Goal: Complete application form

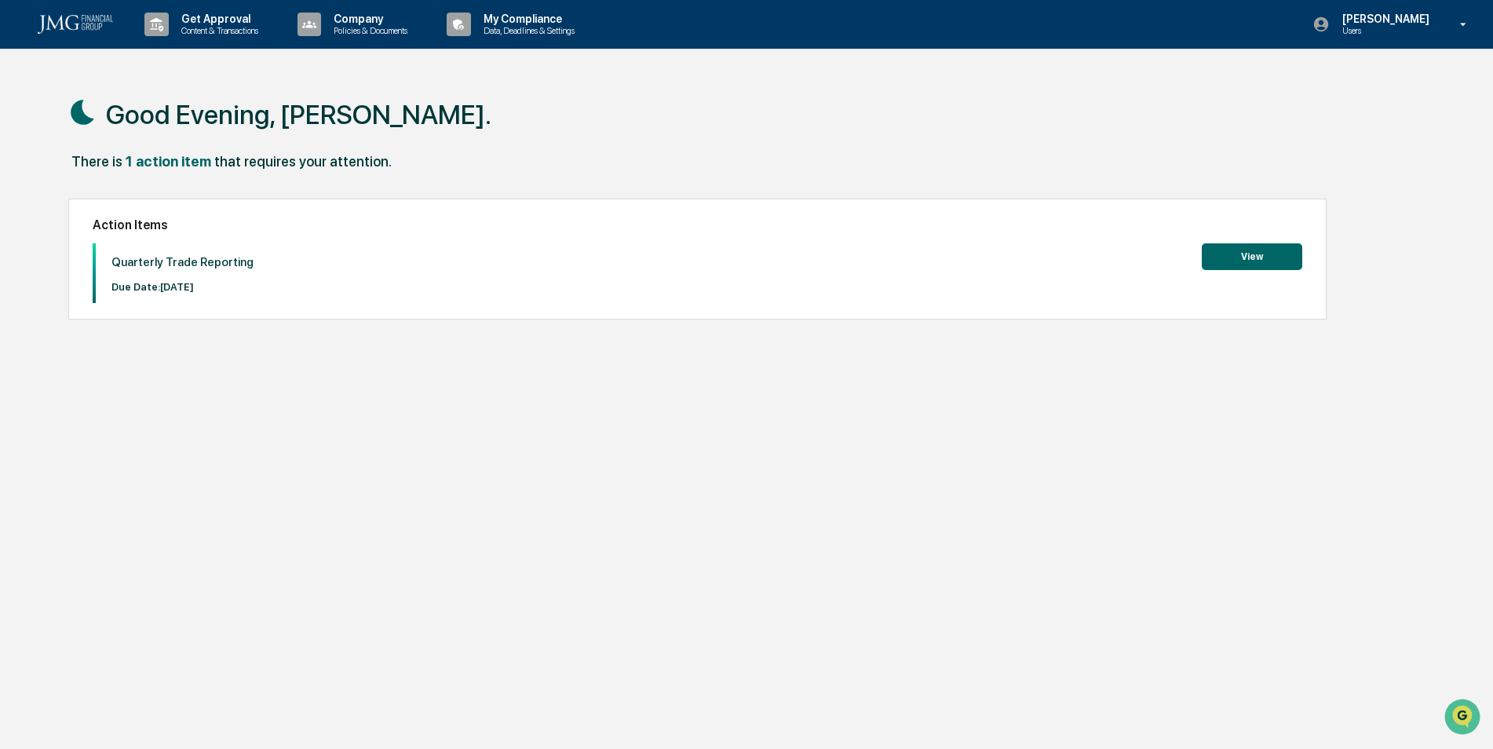
click at [1262, 264] on button "View" at bounding box center [1251, 256] width 100 height 27
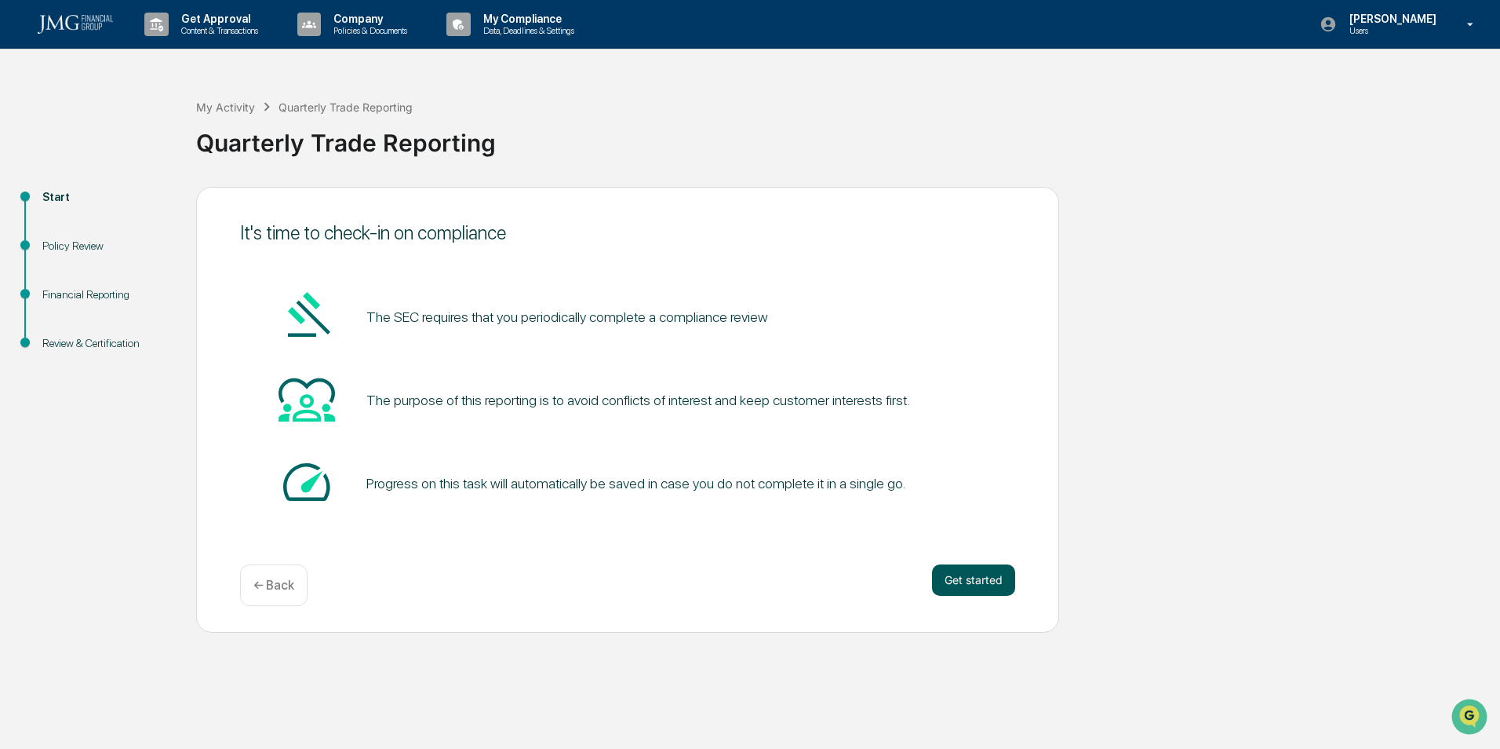
click at [960, 592] on button "Get started" at bounding box center [973, 579] width 83 height 31
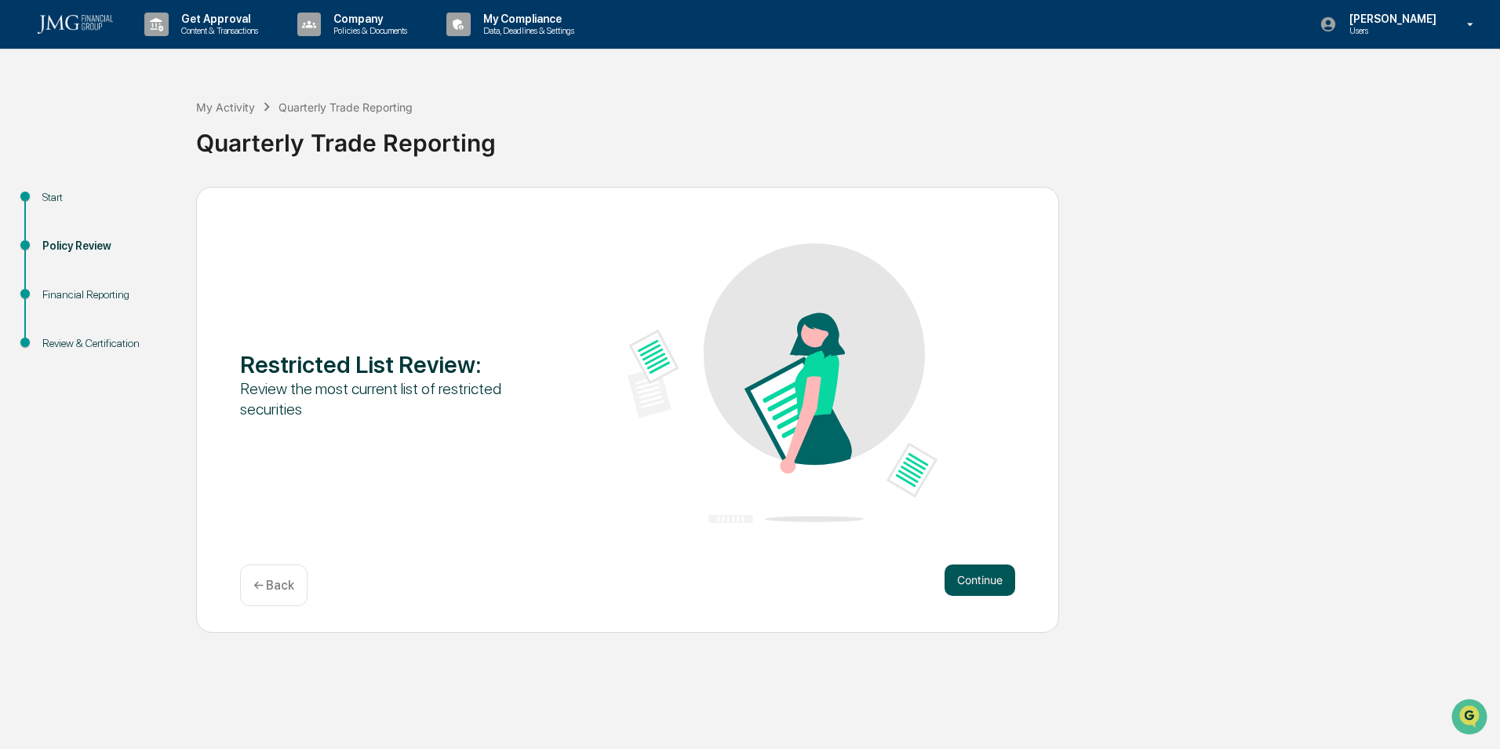
click at [971, 584] on button "Continue" at bounding box center [980, 579] width 71 height 31
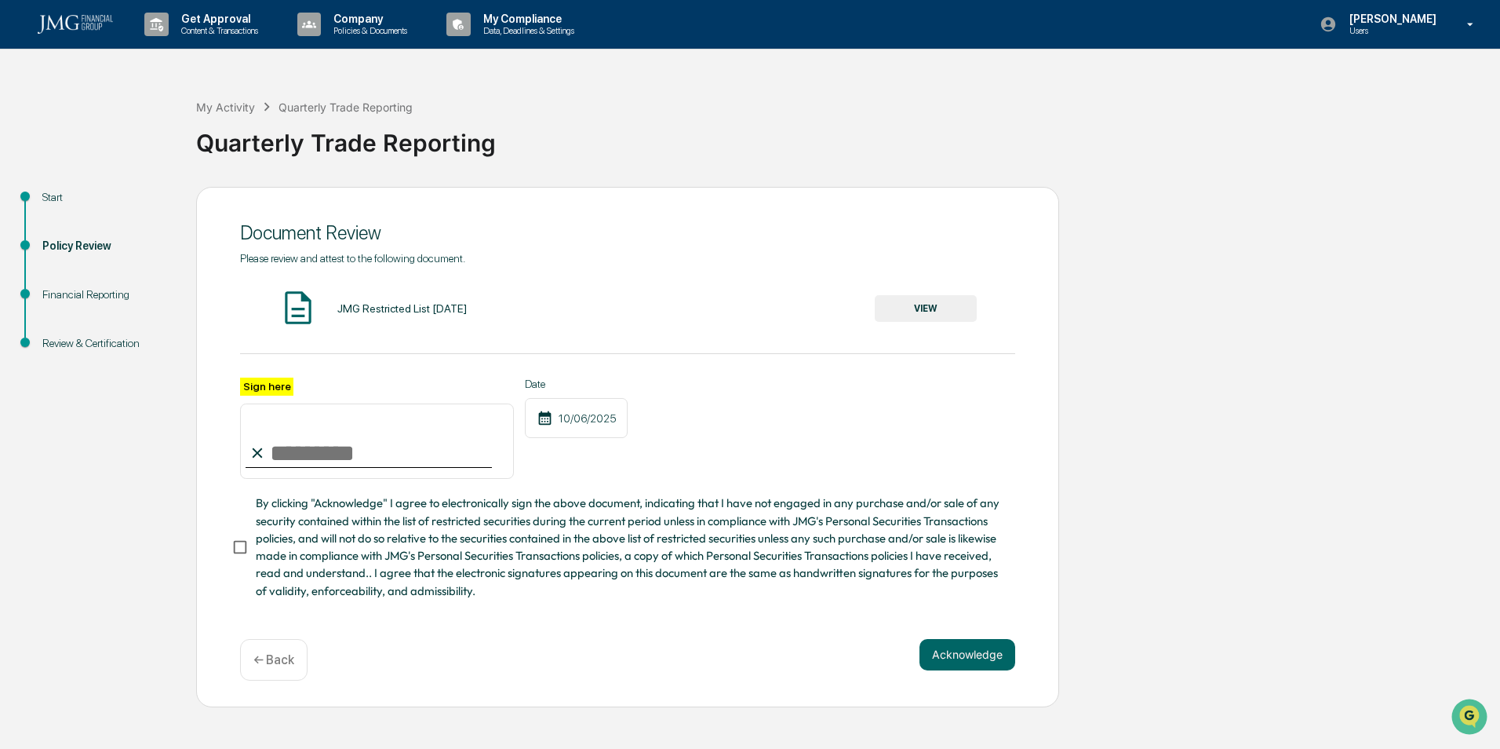
click at [449, 309] on div "JMG Restricted List [DATE]" at bounding box center [401, 308] width 129 height 13
click at [913, 312] on button "VIEW" at bounding box center [926, 308] width 102 height 27
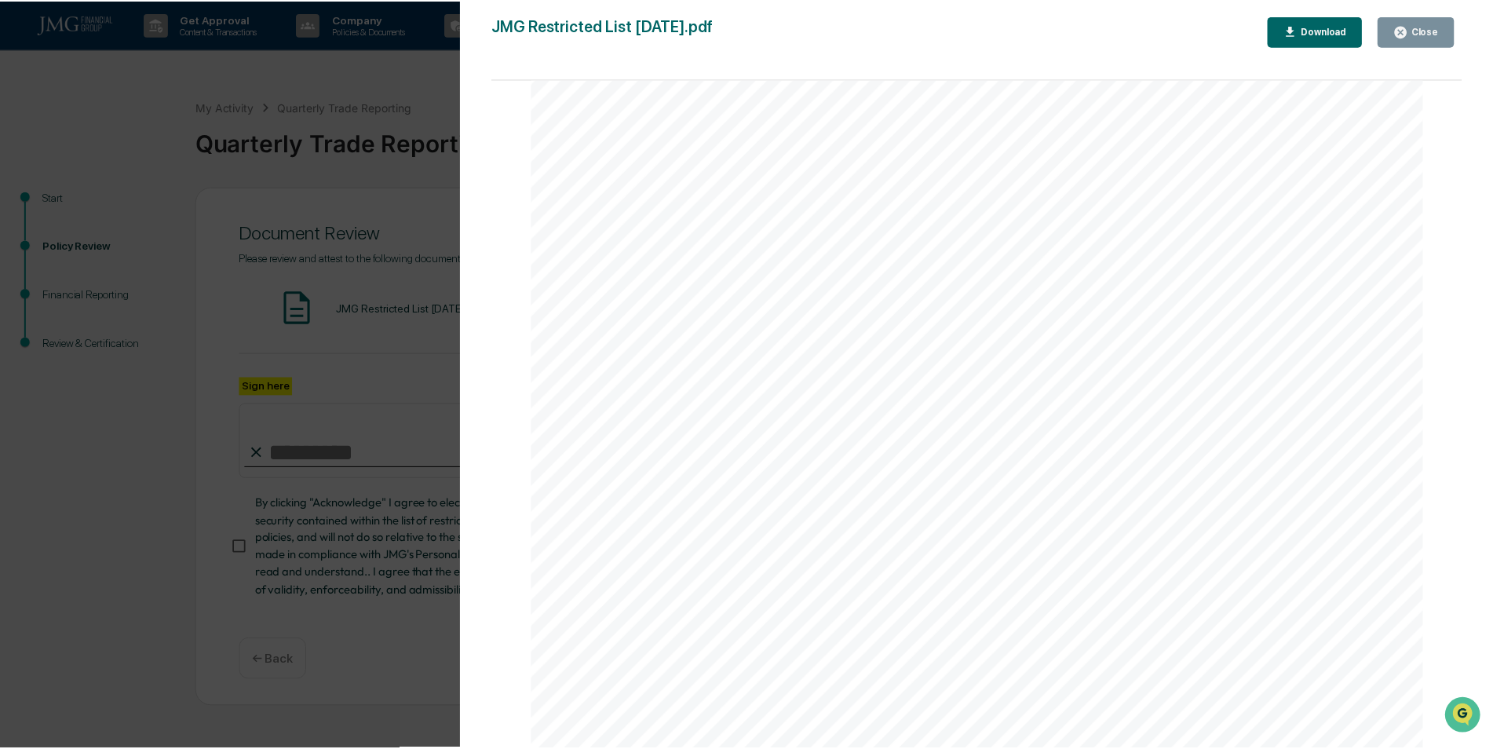
scroll to position [2950, 0]
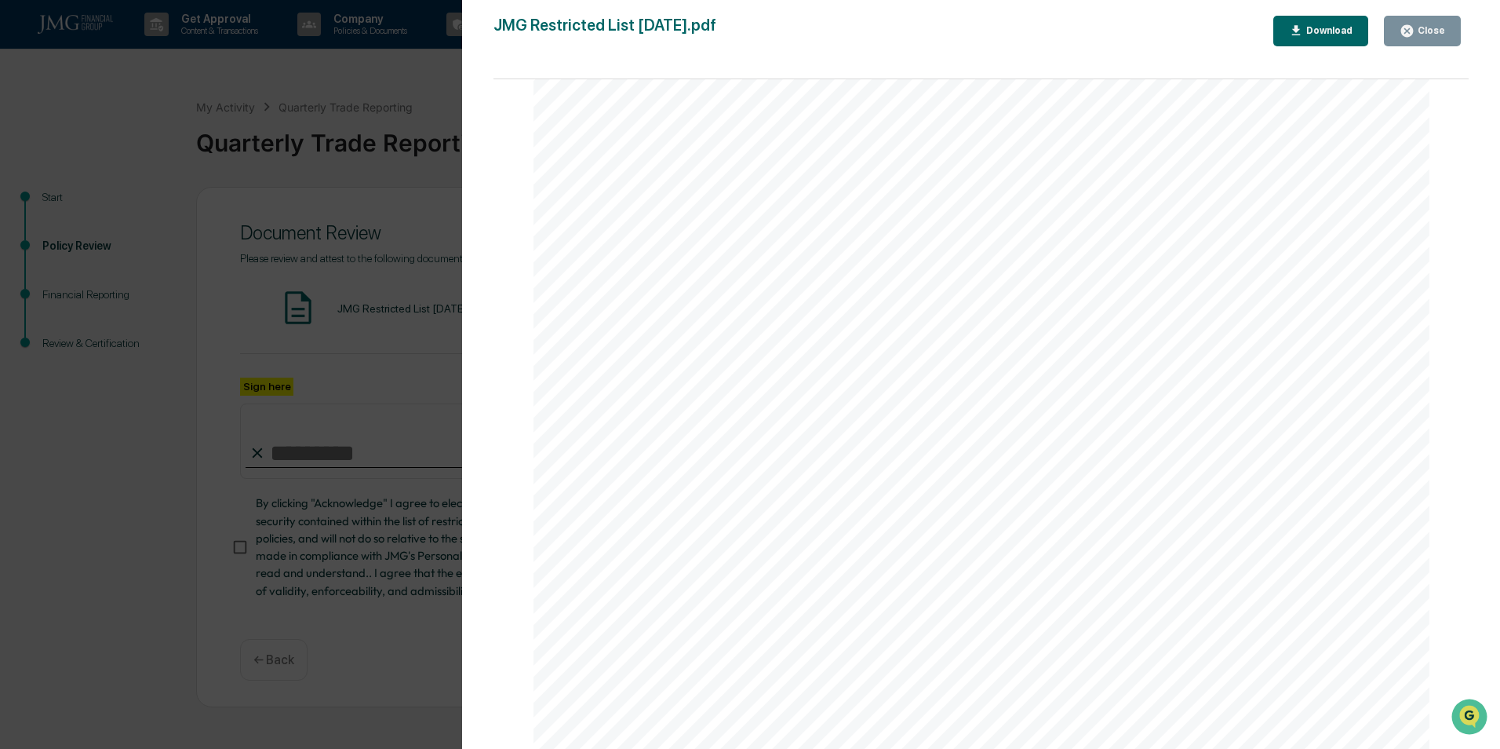
click at [1427, 36] on div "Close" at bounding box center [1430, 30] width 31 height 11
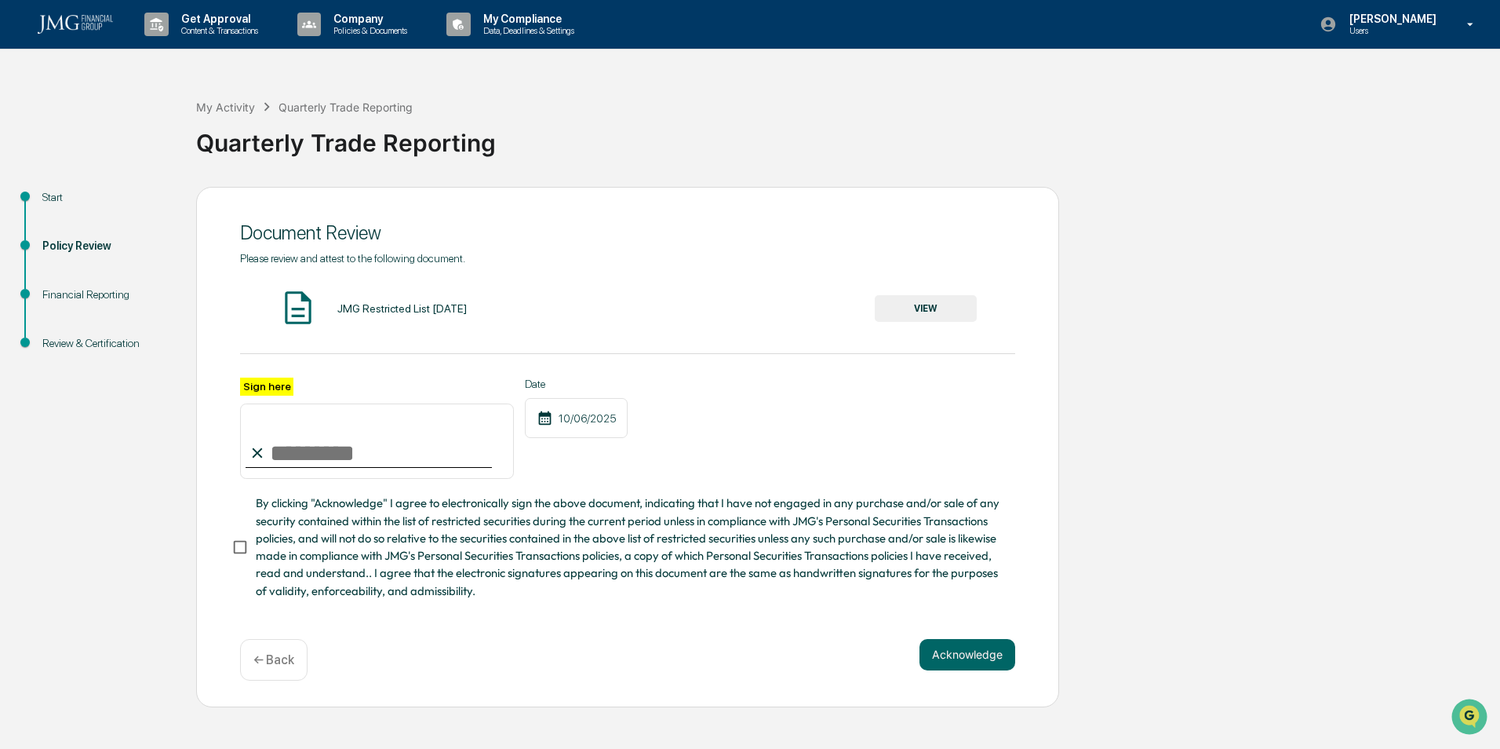
click at [283, 453] on input "Sign here" at bounding box center [377, 440] width 274 height 75
click at [279, 454] on input "Sign here" at bounding box center [377, 440] width 274 height 75
type input "**********"
click at [325, 542] on span "By clicking "Acknowledge" I agree to electronically sign the above document, in…" at bounding box center [629, 546] width 747 height 105
click at [957, 660] on button "Acknowledge" at bounding box center [968, 654] width 96 height 31
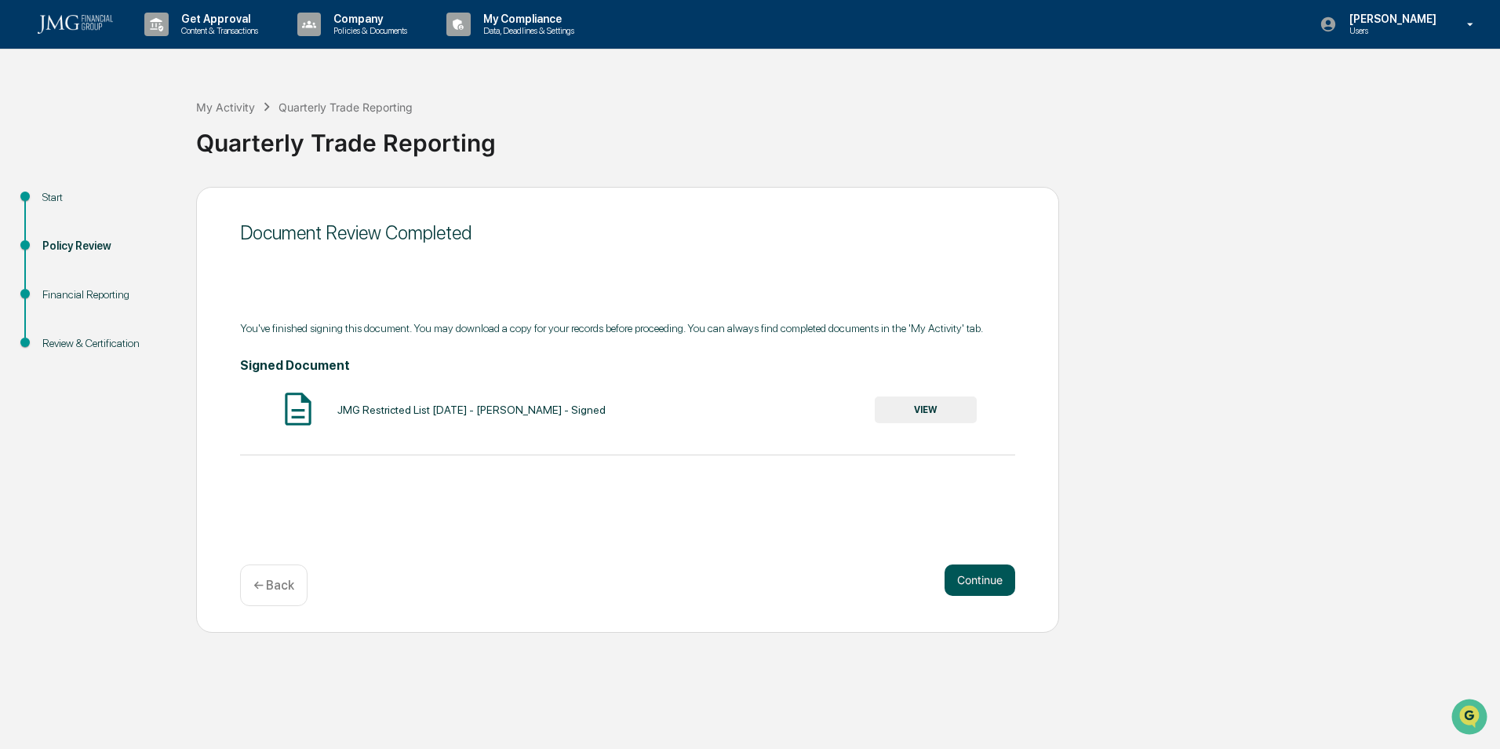
click at [974, 584] on button "Continue" at bounding box center [980, 579] width 71 height 31
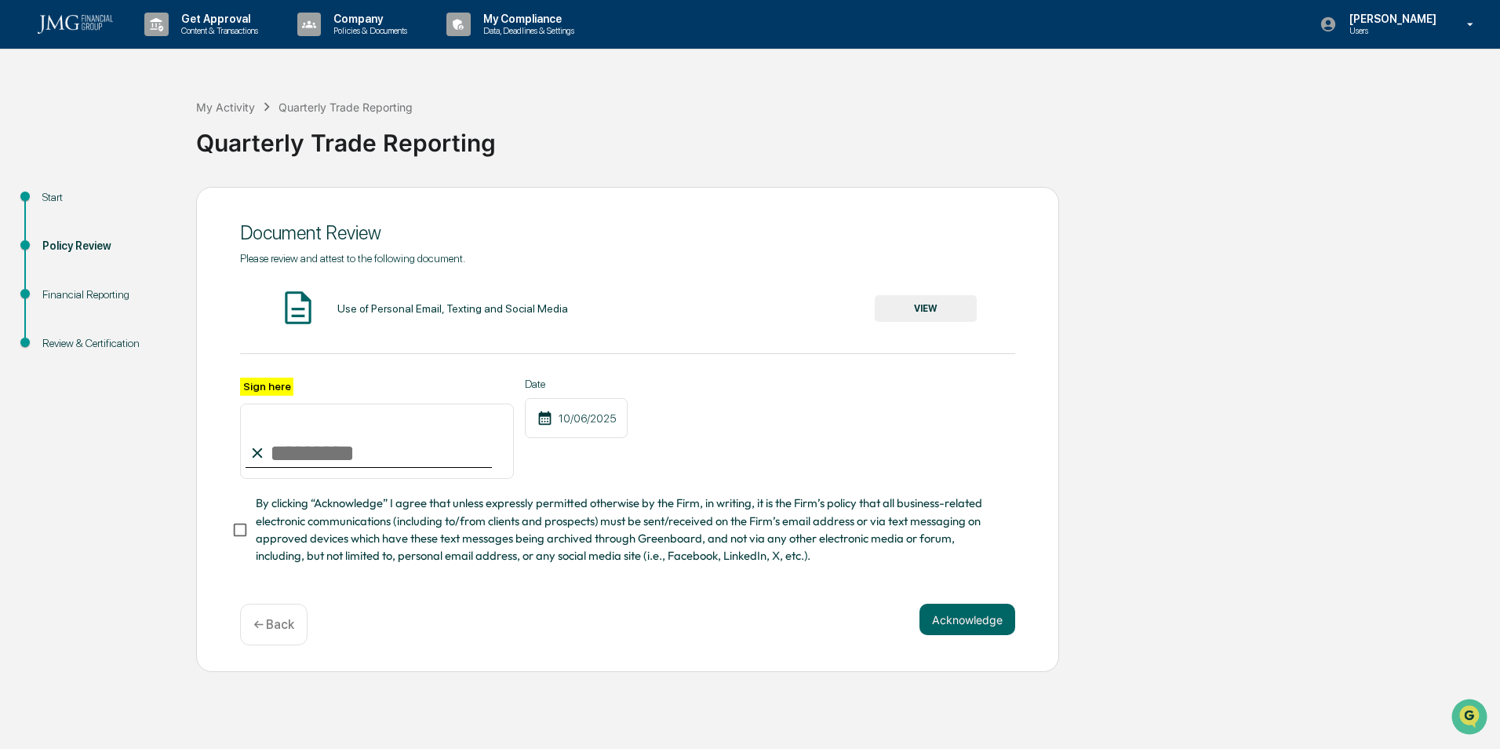
click at [910, 315] on button "VIEW" at bounding box center [926, 308] width 102 height 27
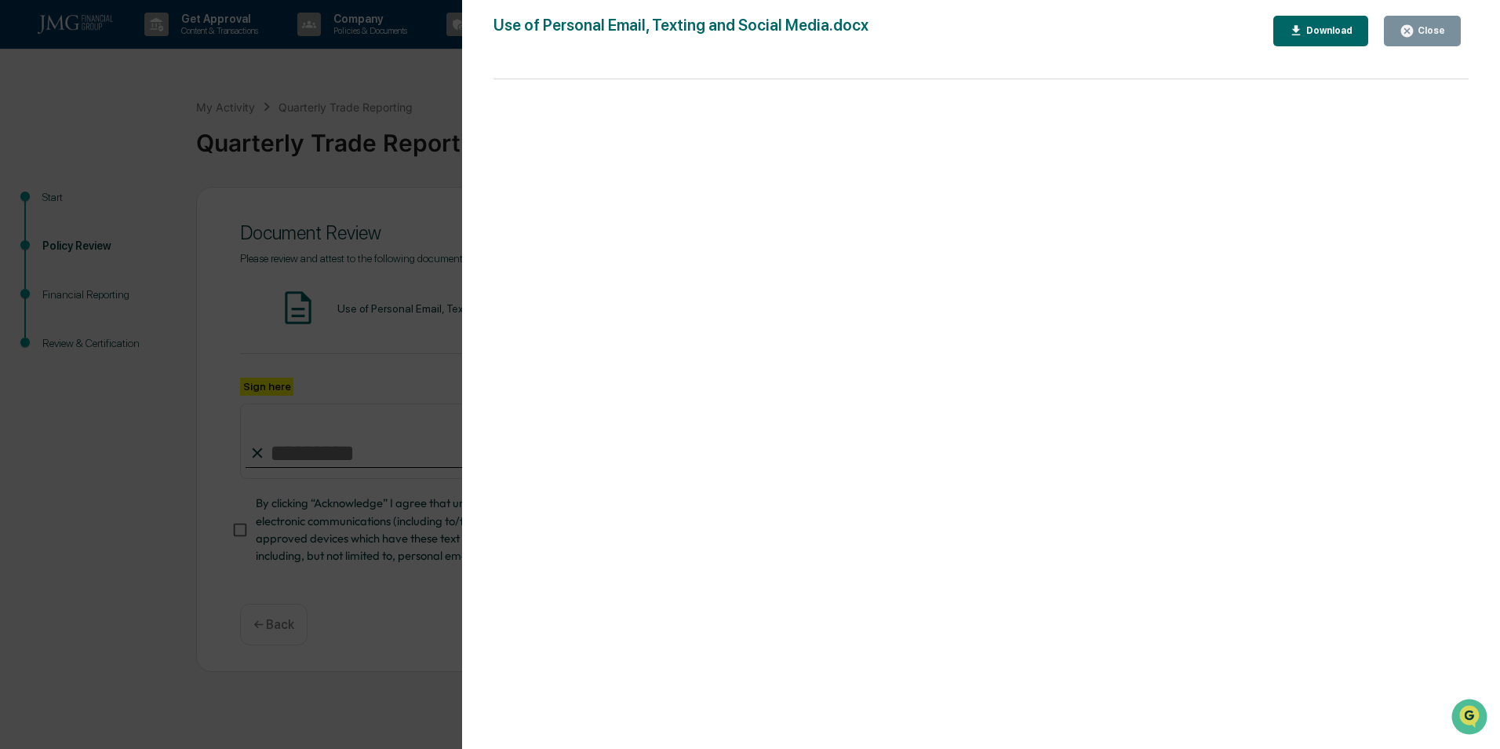
click at [1436, 38] on button "Close" at bounding box center [1422, 31] width 77 height 31
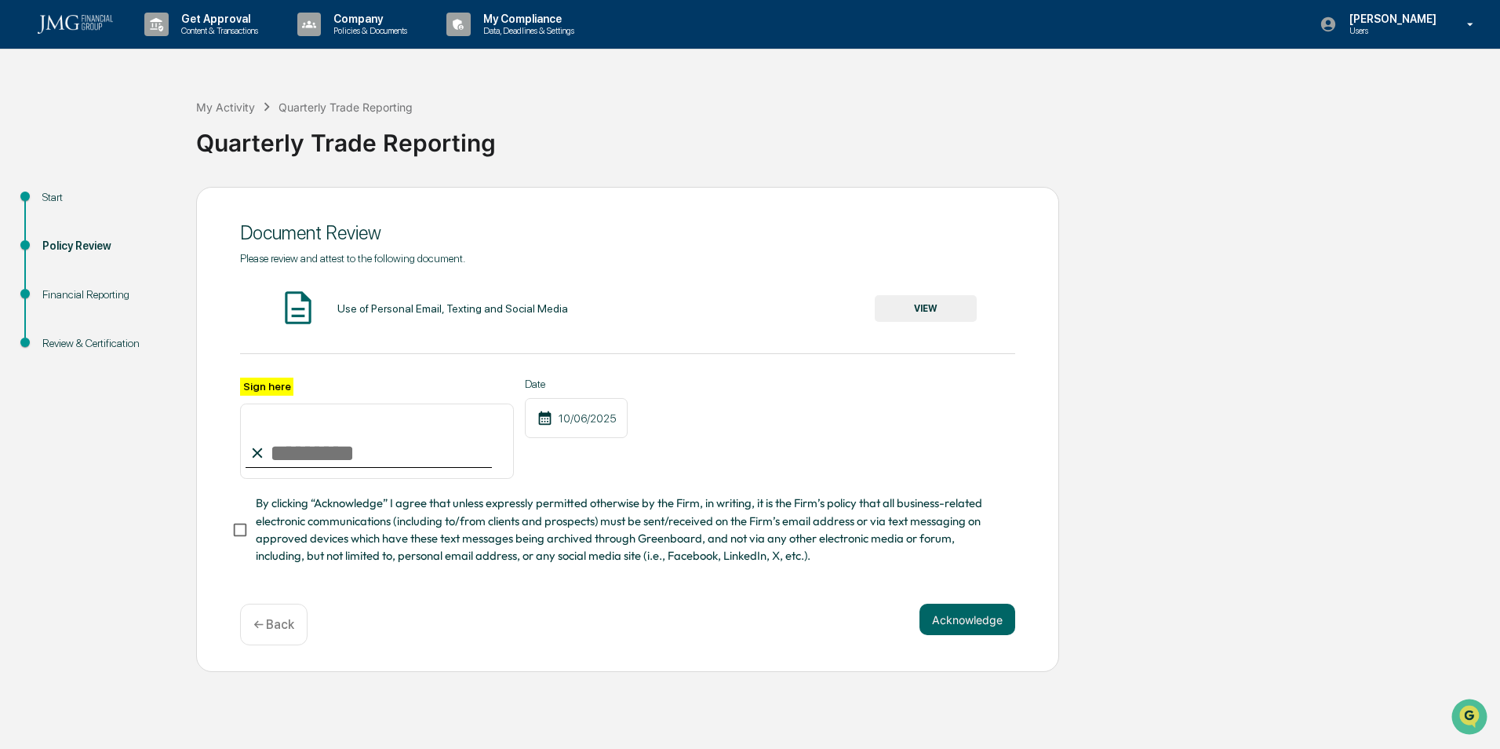
click at [285, 457] on input "Sign here" at bounding box center [377, 440] width 274 height 75
type input "**********"
click at [261, 530] on span "By clicking “Acknowledge” I agree that unless expressly permitted otherwise by …" at bounding box center [629, 529] width 747 height 70
click at [952, 619] on button "Acknowledge" at bounding box center [968, 618] width 96 height 31
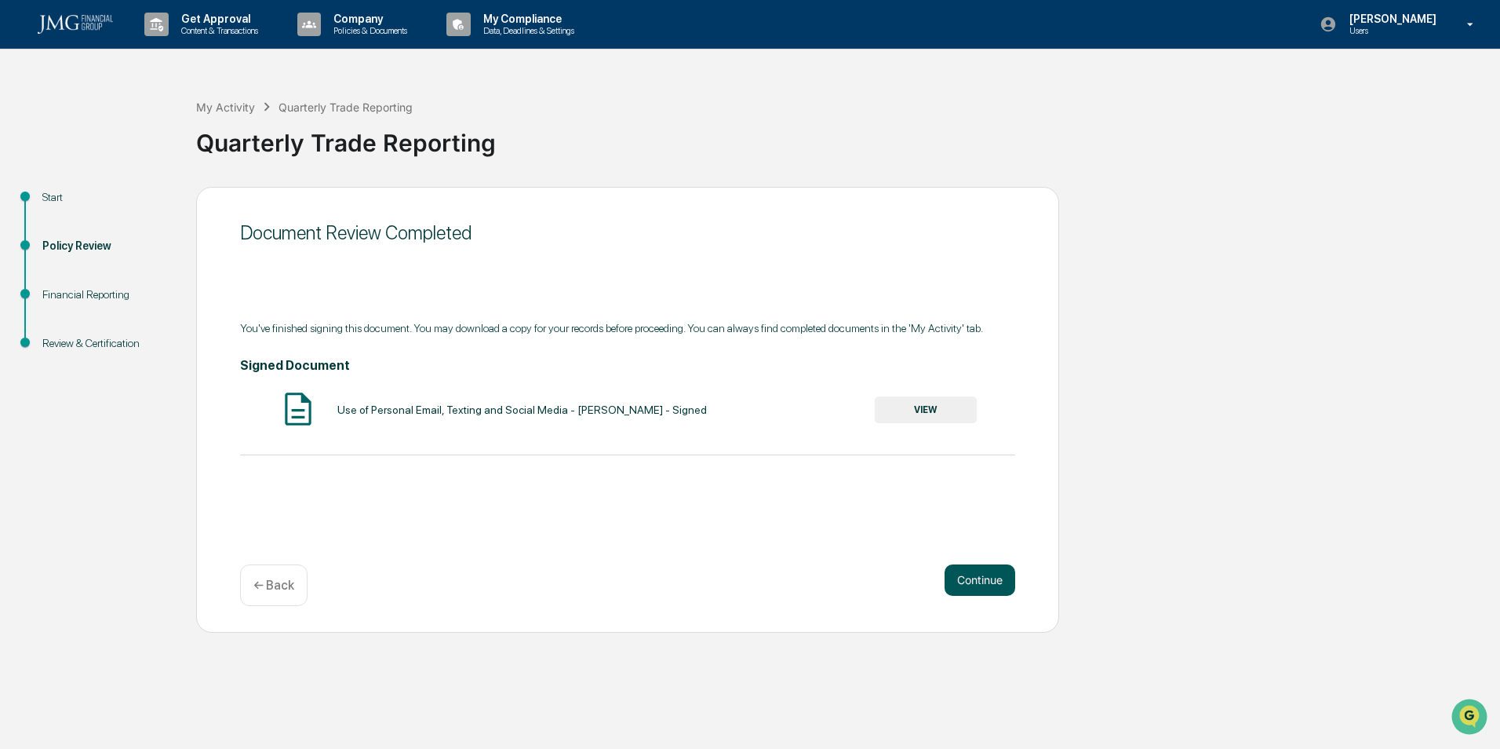
click at [976, 567] on button "Continue" at bounding box center [980, 579] width 71 height 31
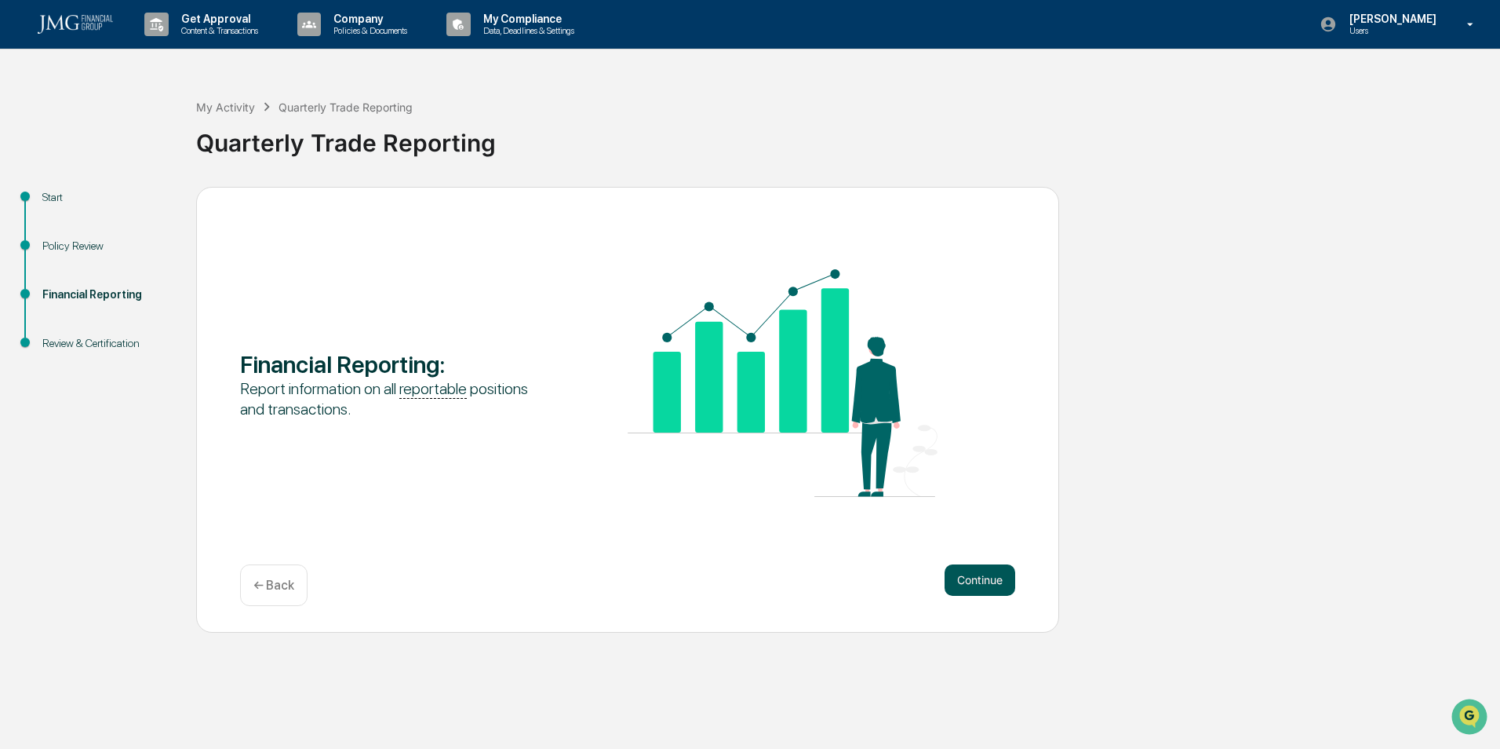
click at [989, 573] on button "Continue" at bounding box center [980, 579] width 71 height 31
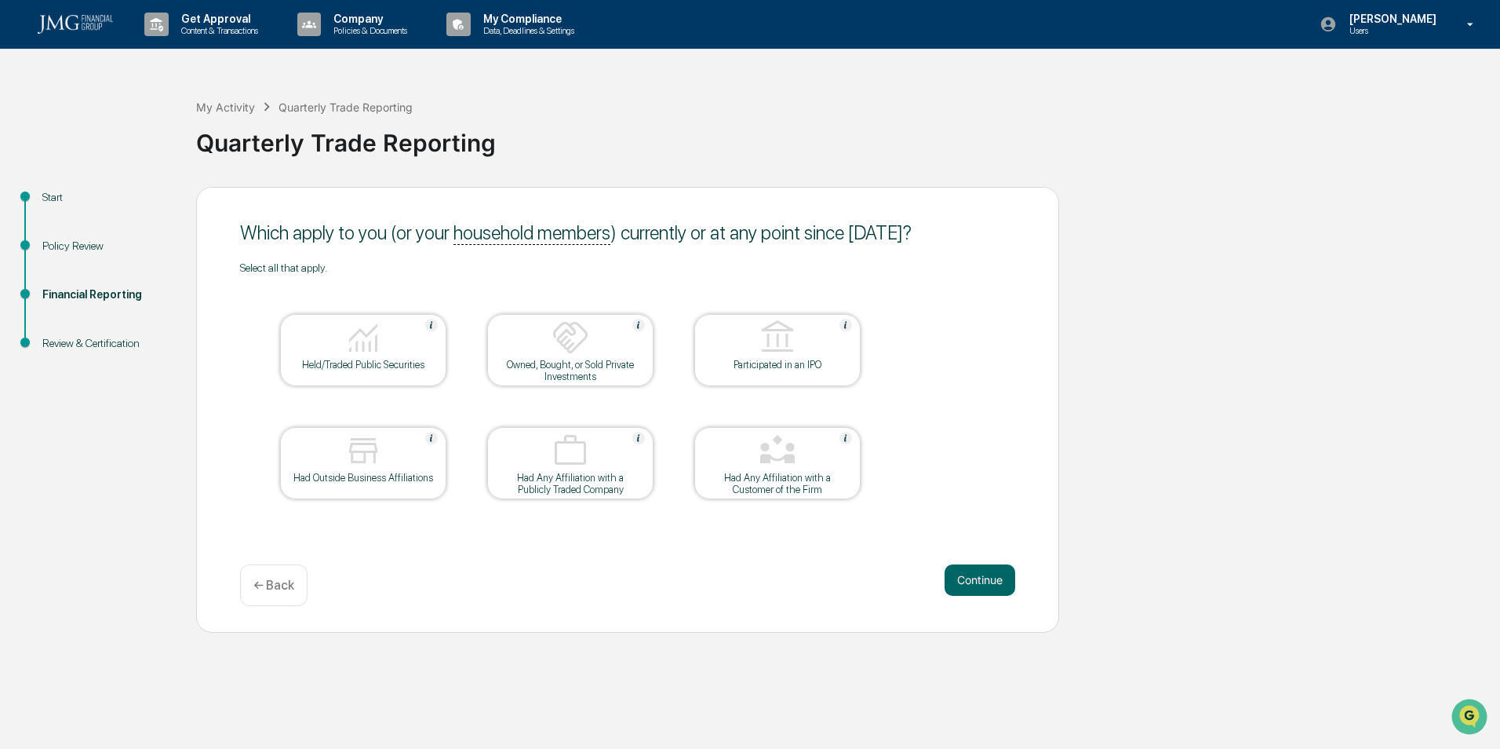
click at [348, 350] on img at bounding box center [363, 338] width 38 height 38
click at [581, 344] on img at bounding box center [571, 338] width 38 height 38
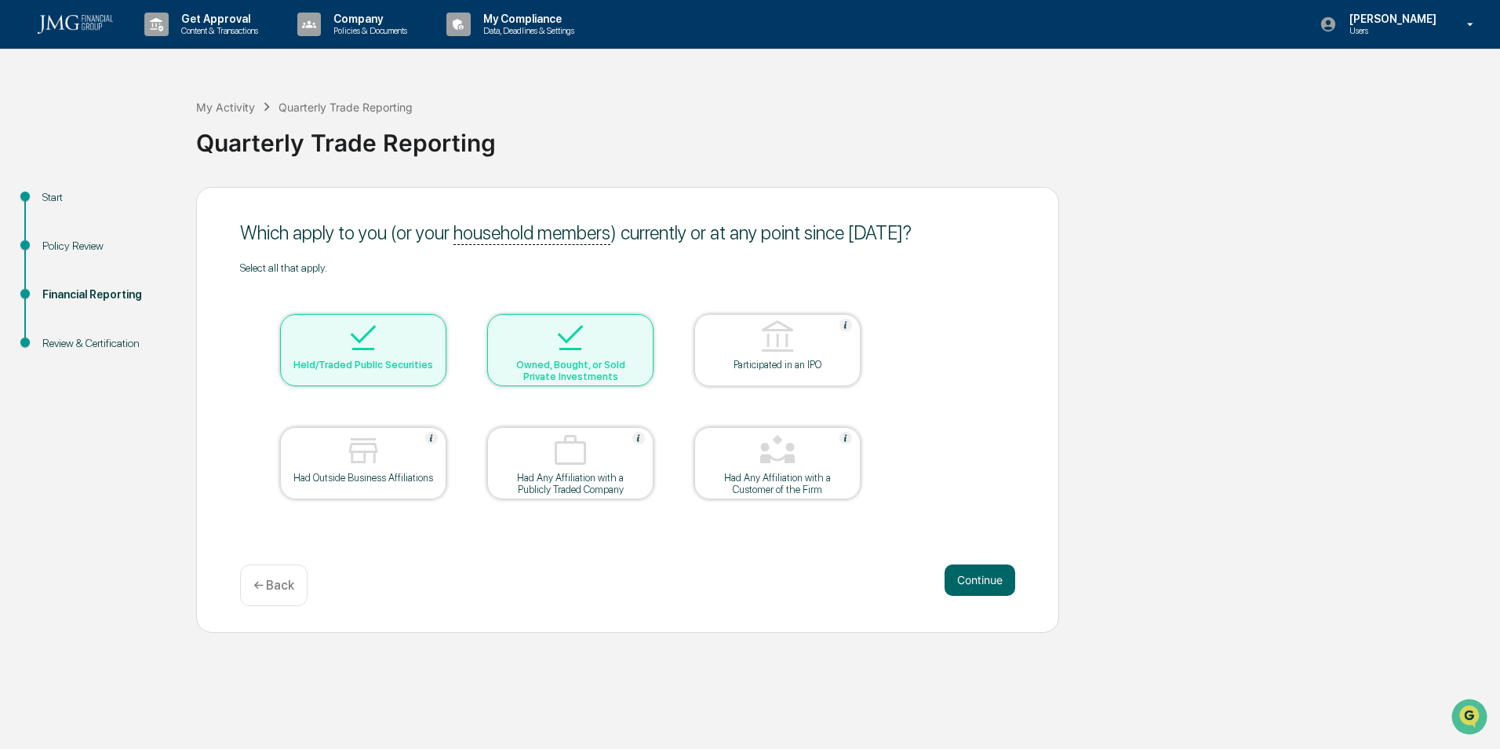
click at [403, 477] on div "Had Outside Business Affiliations" at bounding box center [363, 478] width 141 height 12
click at [979, 568] on button "Continue" at bounding box center [980, 579] width 71 height 31
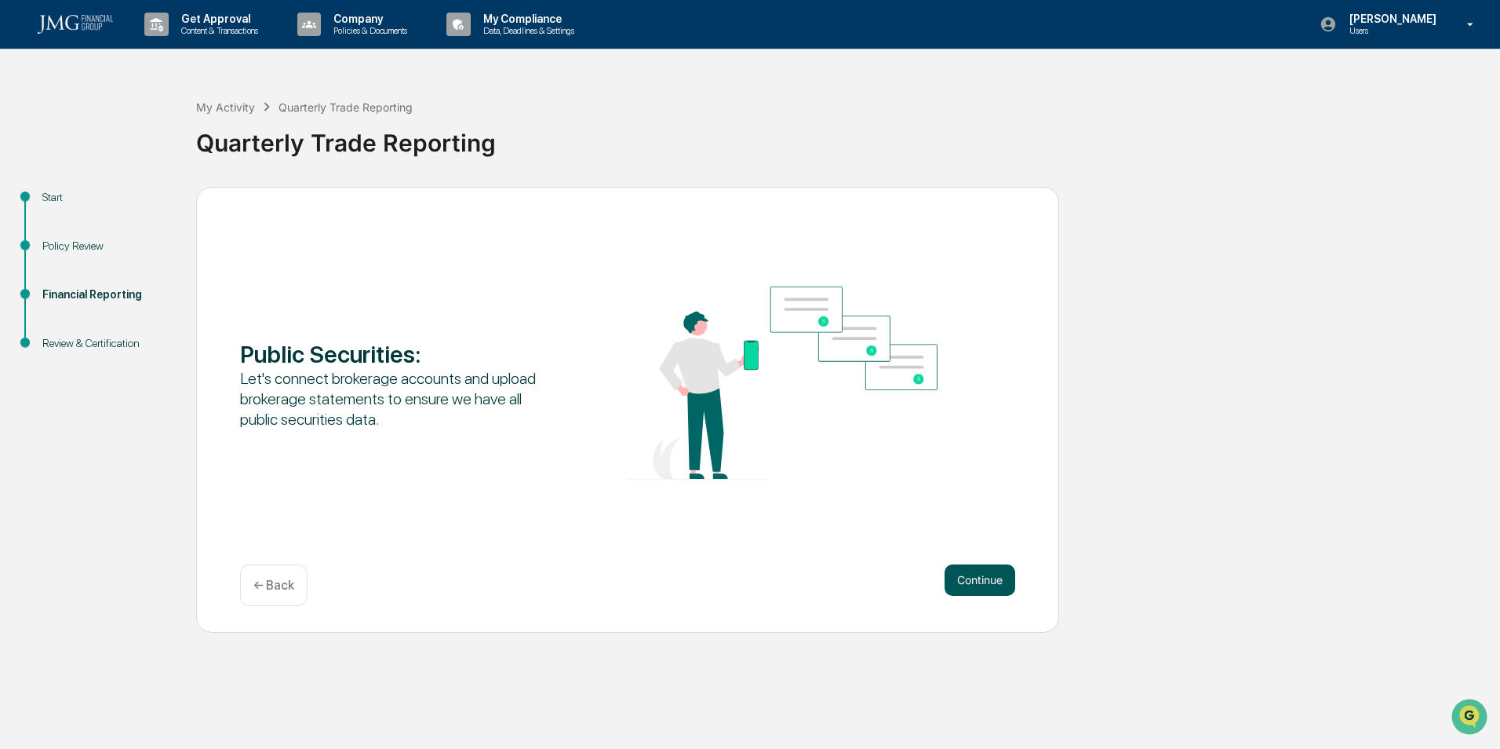
click at [986, 592] on button "Continue" at bounding box center [980, 579] width 71 height 31
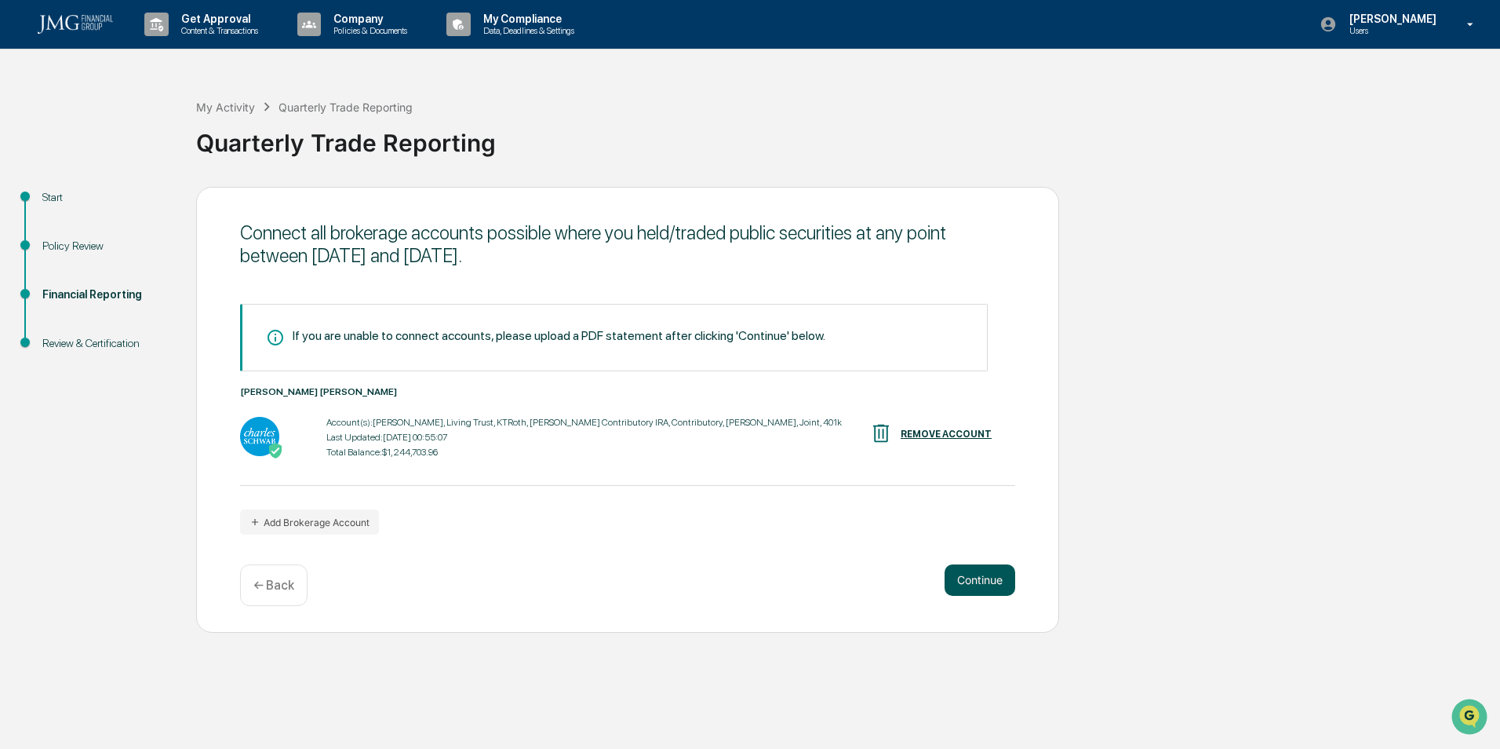
click at [971, 584] on button "Continue" at bounding box center [980, 579] width 71 height 31
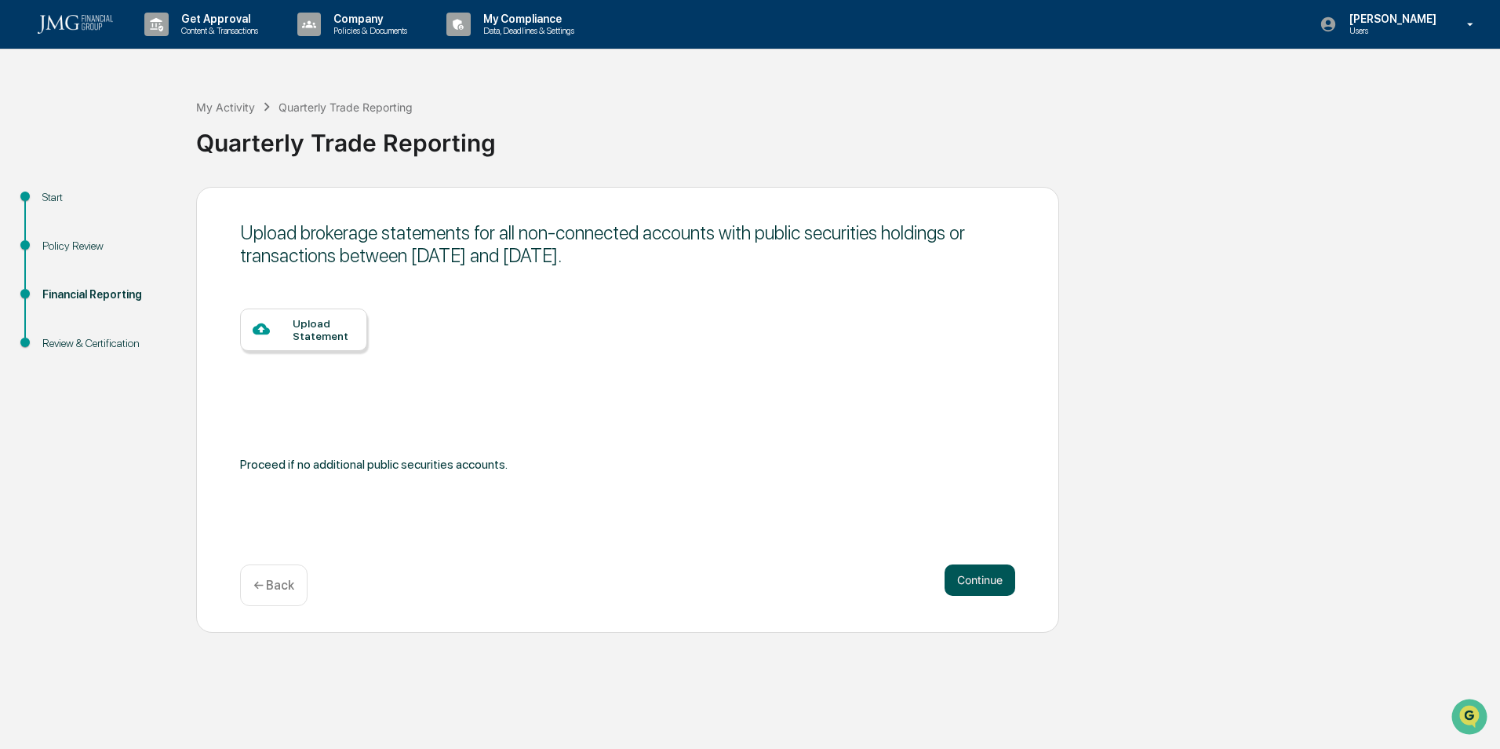
click at [971, 580] on button "Continue" at bounding box center [980, 579] width 71 height 31
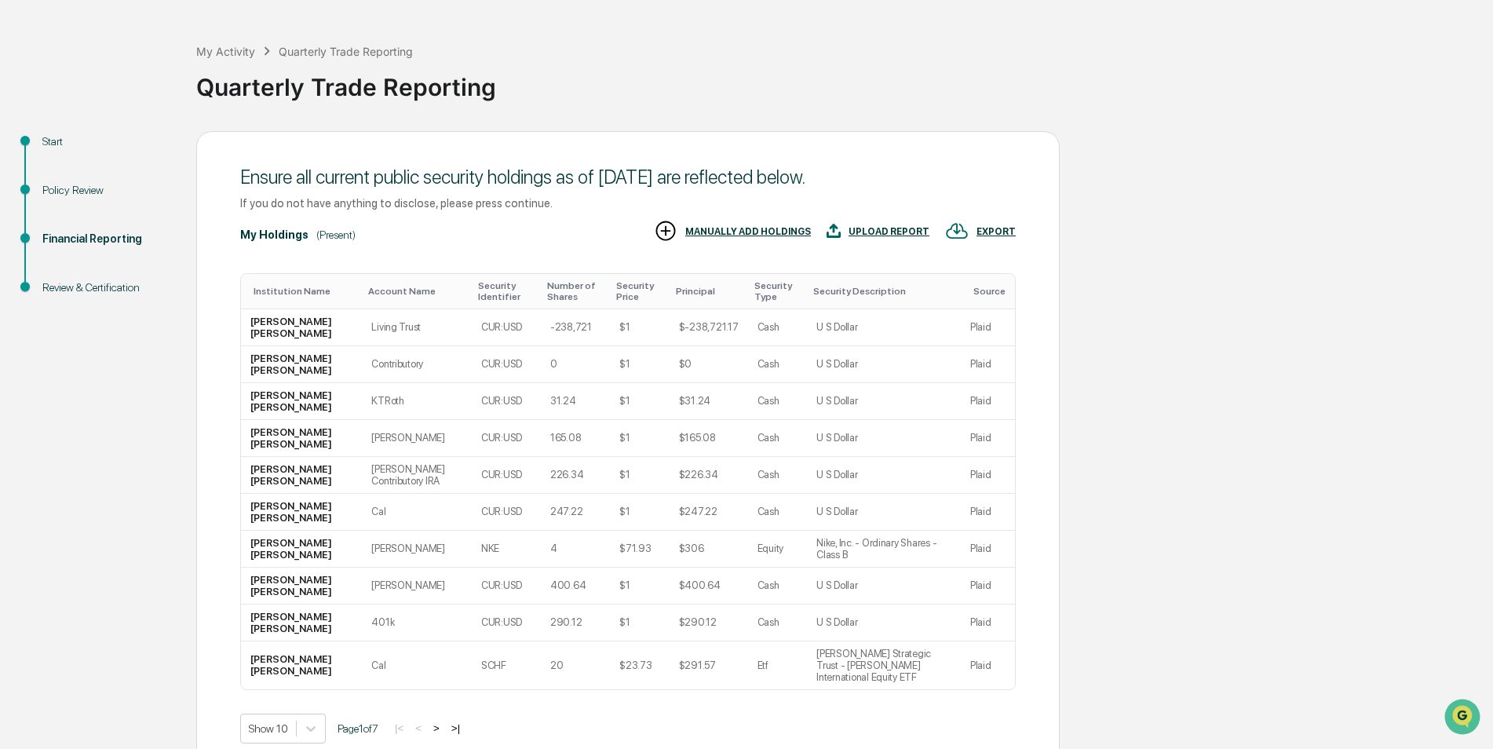
scroll to position [122, 0]
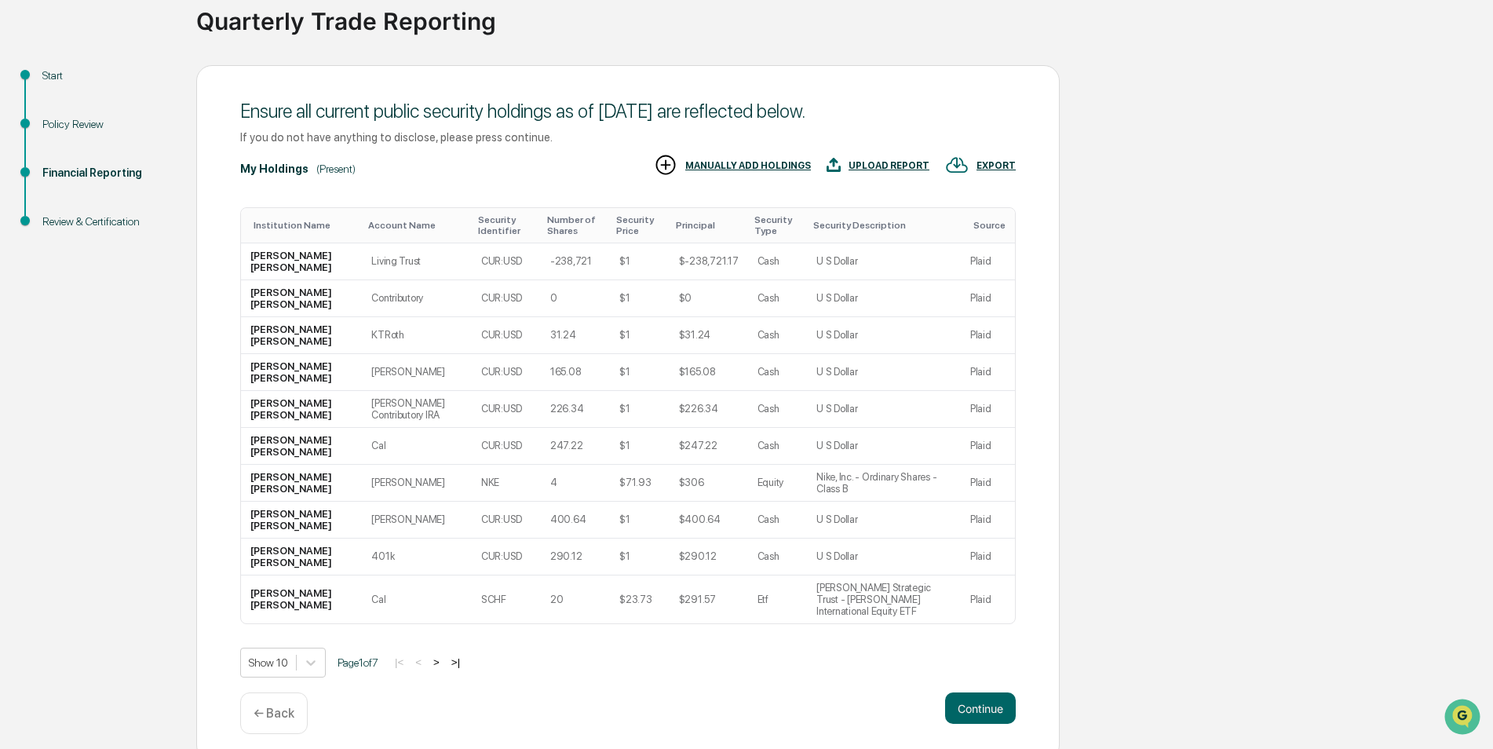
click at [444, 655] on button ">" at bounding box center [436, 661] width 16 height 13
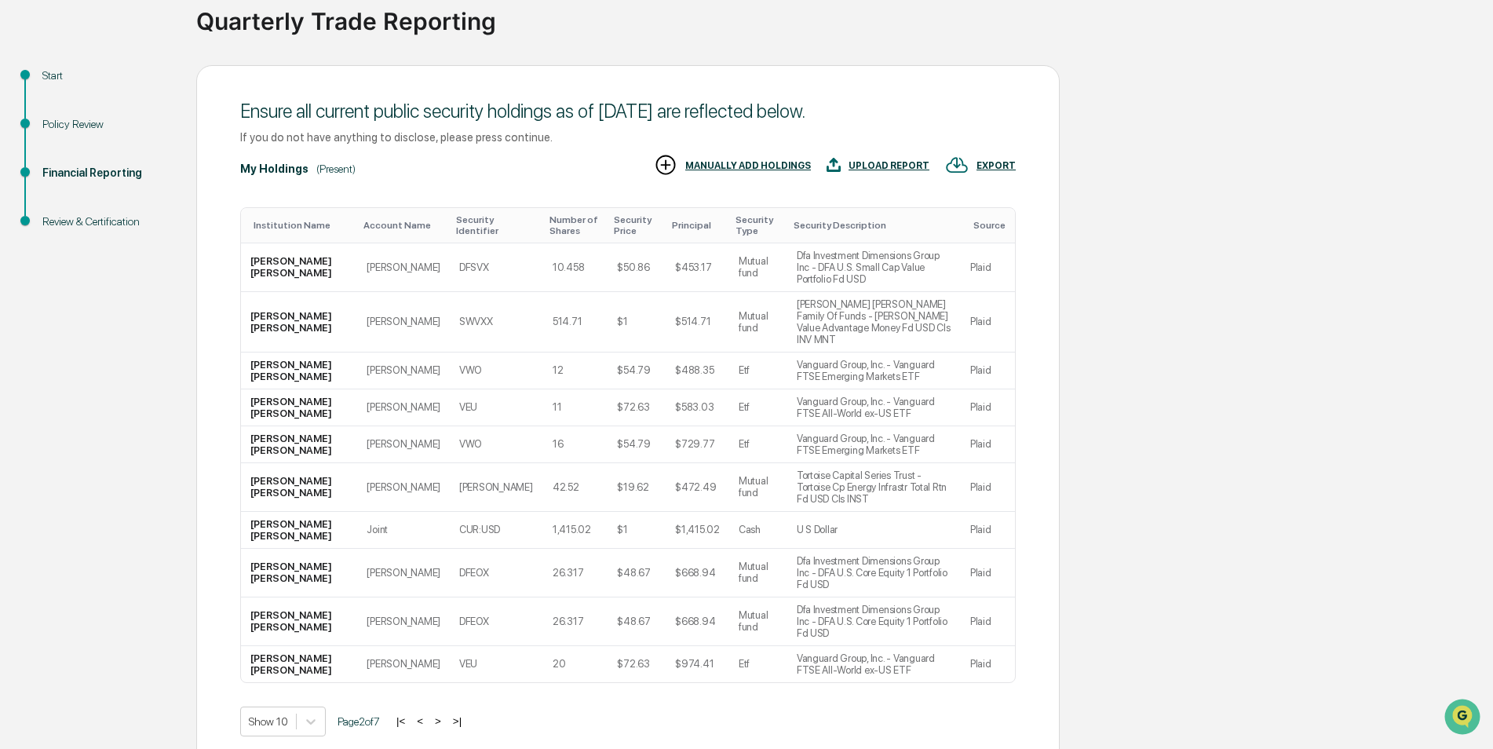
click at [446, 714] on button ">" at bounding box center [438, 720] width 16 height 13
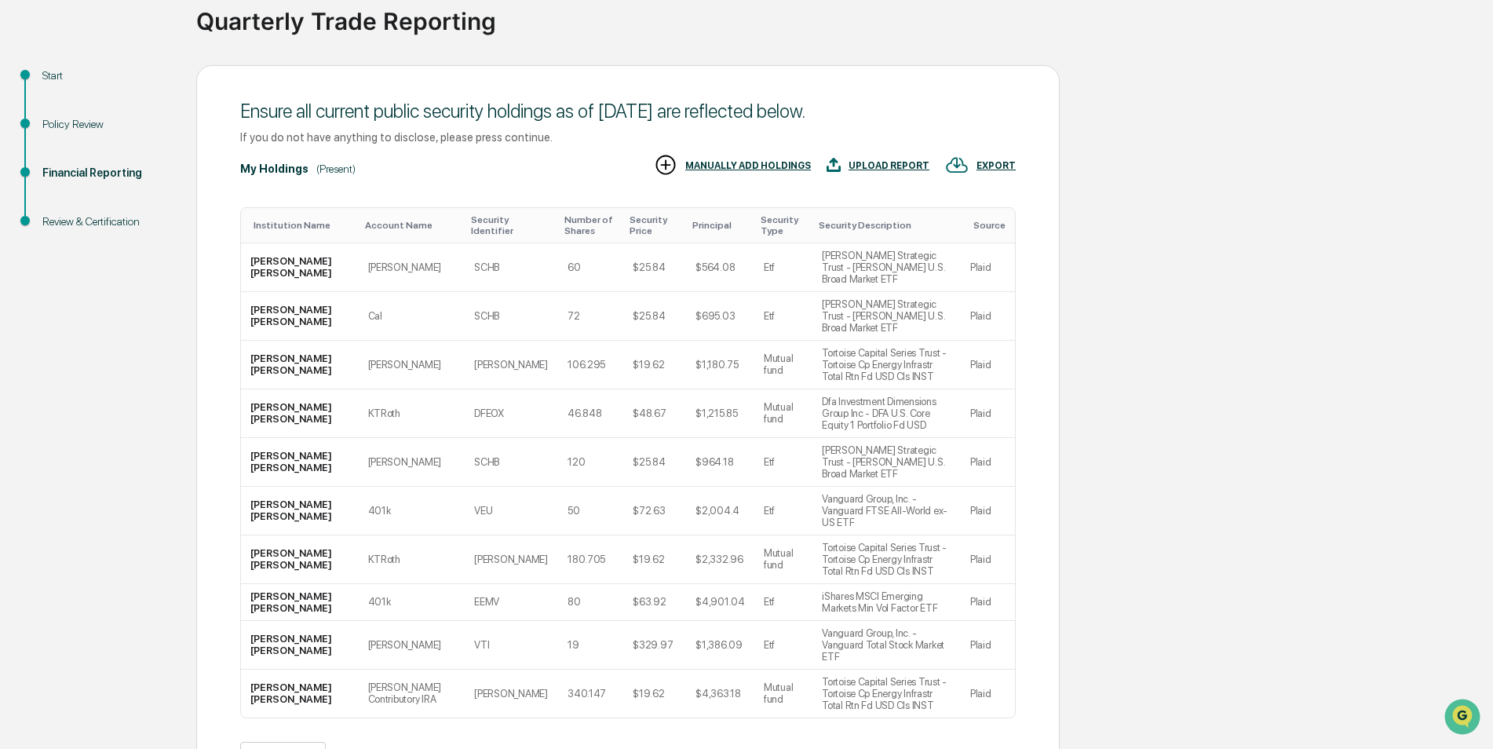
click at [447, 748] on button ">" at bounding box center [439, 755] width 16 height 13
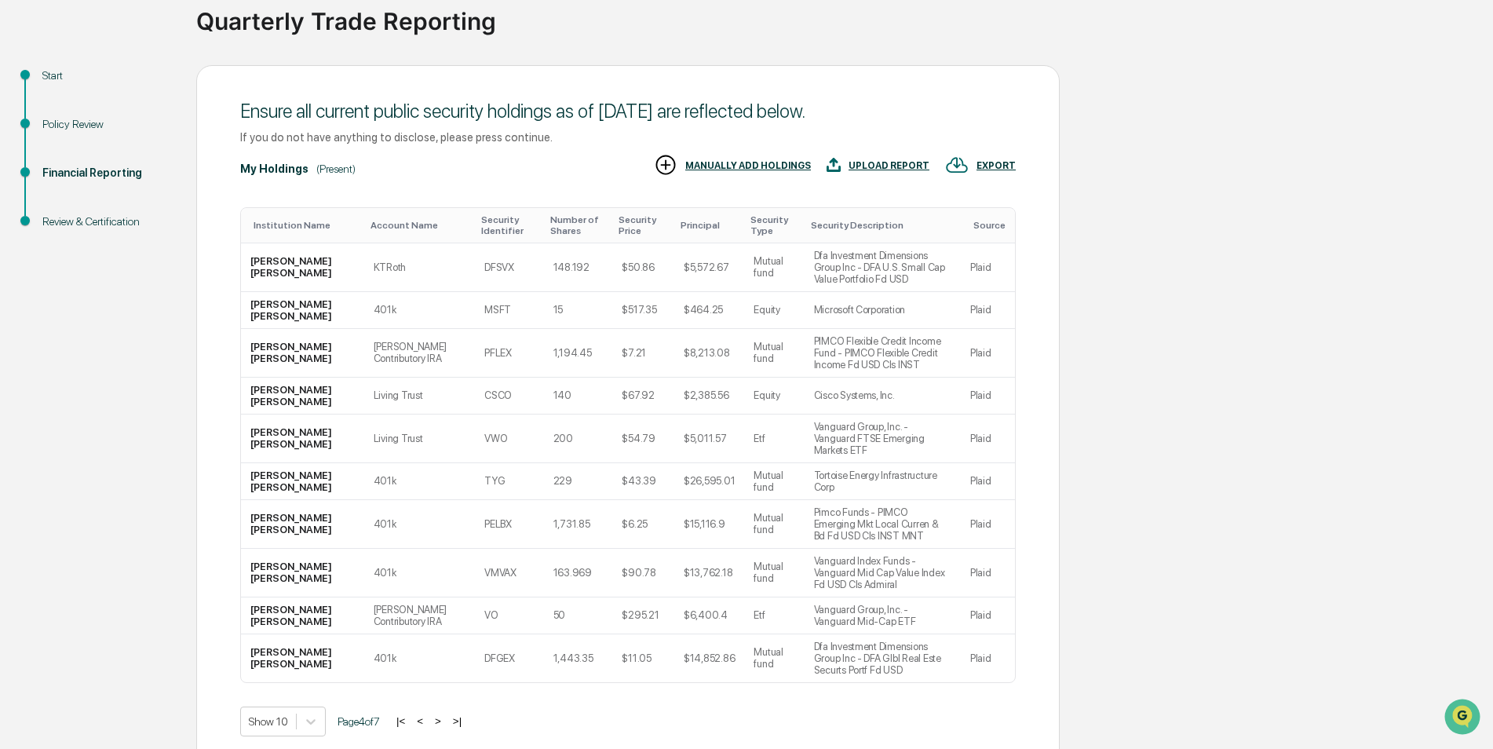
click at [446, 714] on button ">" at bounding box center [438, 720] width 16 height 13
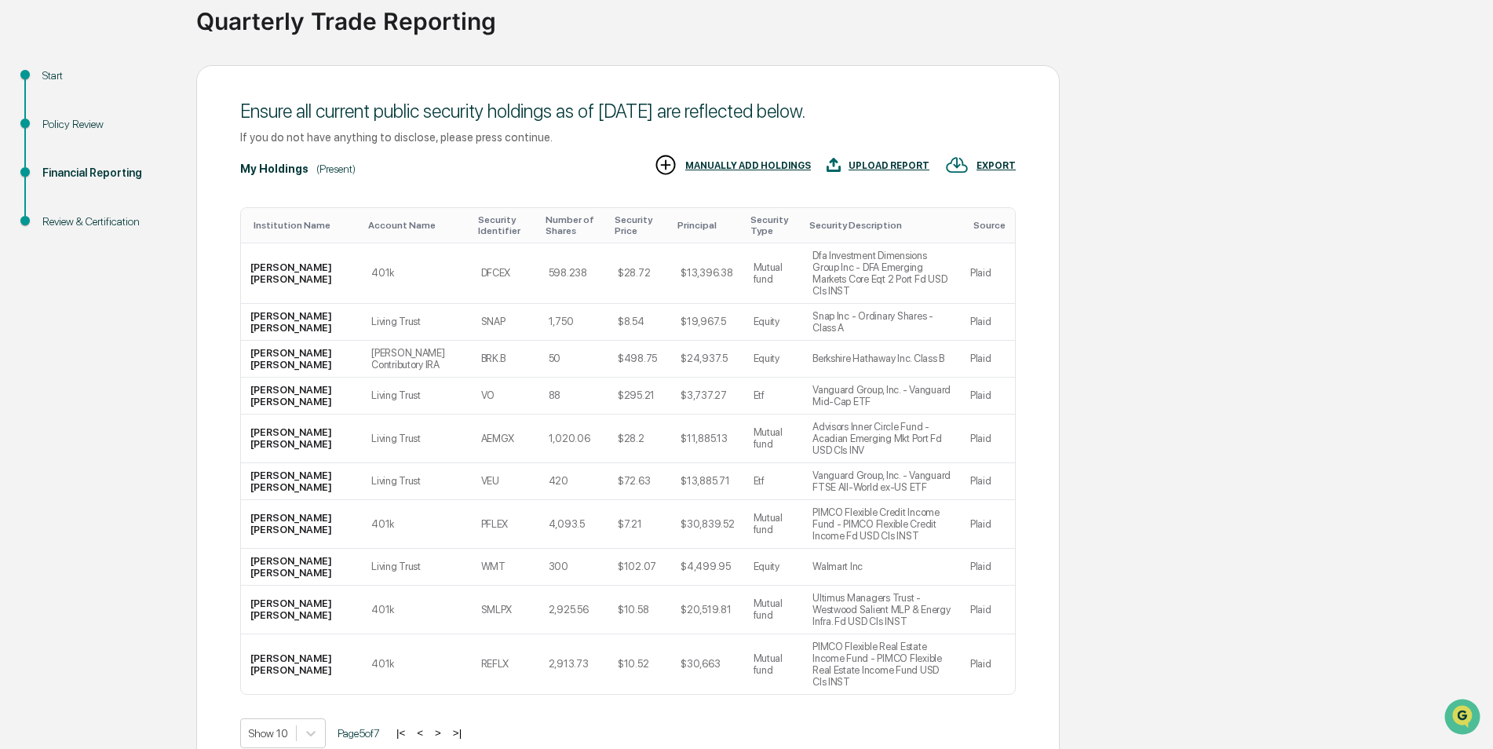
click at [447, 718] on div "Show 10 Page 5 of 7 |< < > >|" at bounding box center [627, 733] width 775 height 30
click at [446, 726] on button ">" at bounding box center [438, 732] width 16 height 13
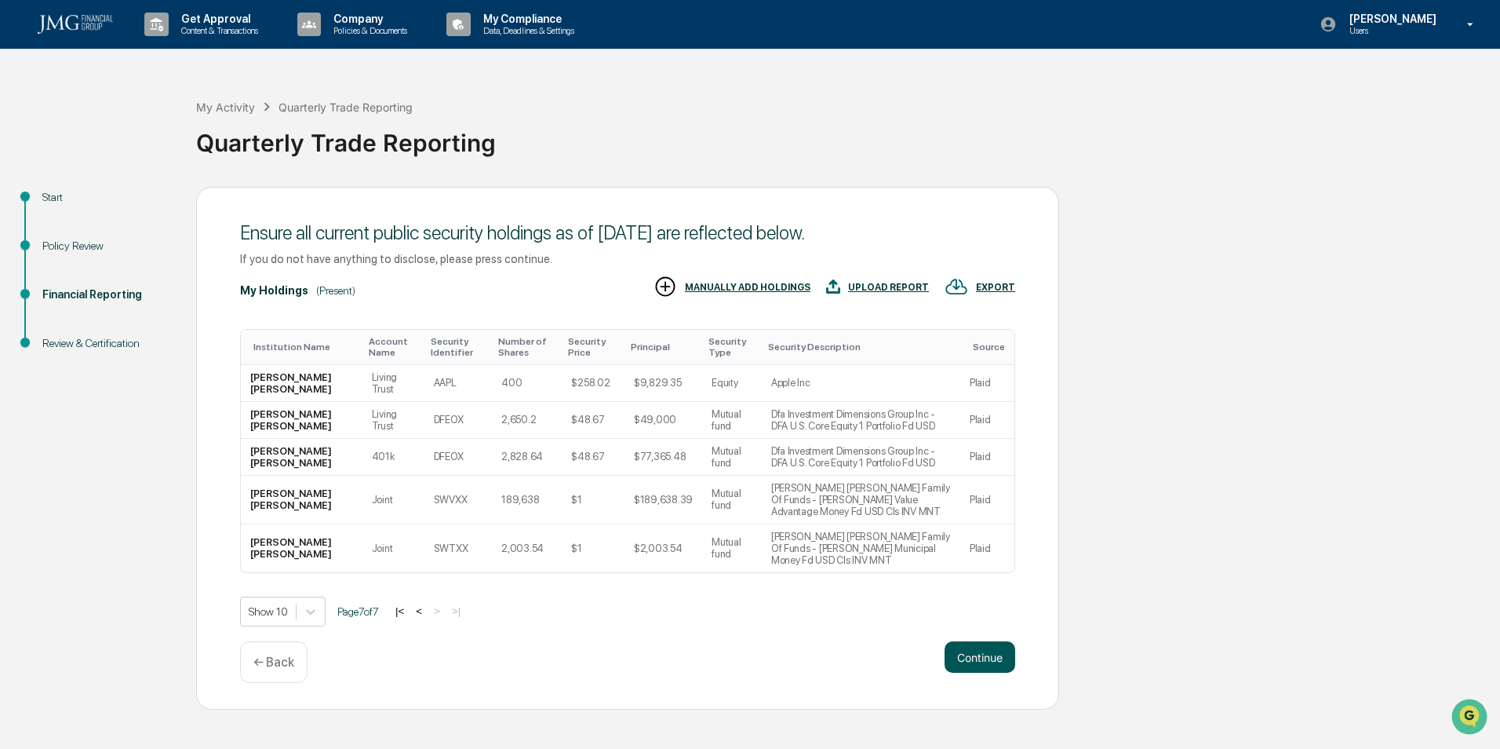
click at [978, 641] on button "Continue" at bounding box center [980, 656] width 71 height 31
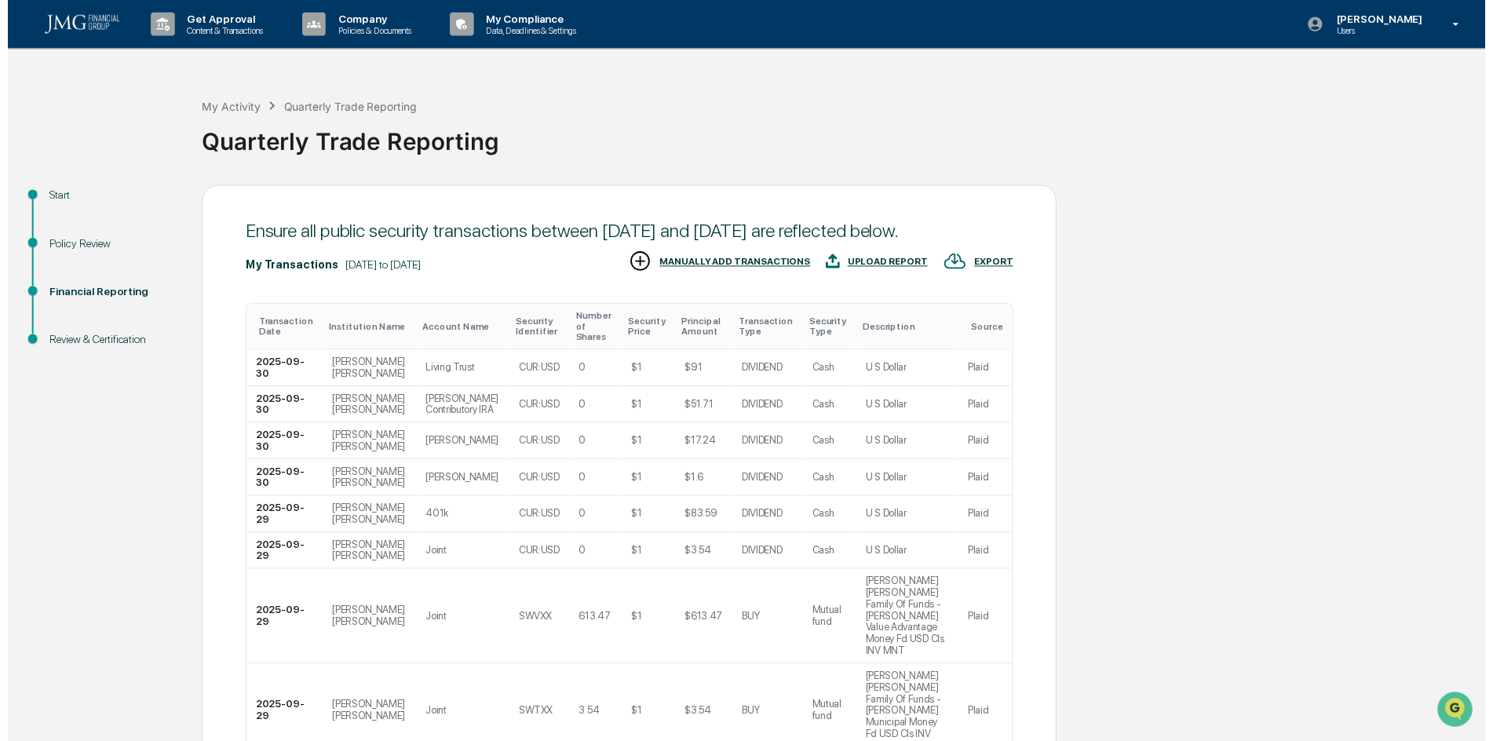
scroll to position [204, 0]
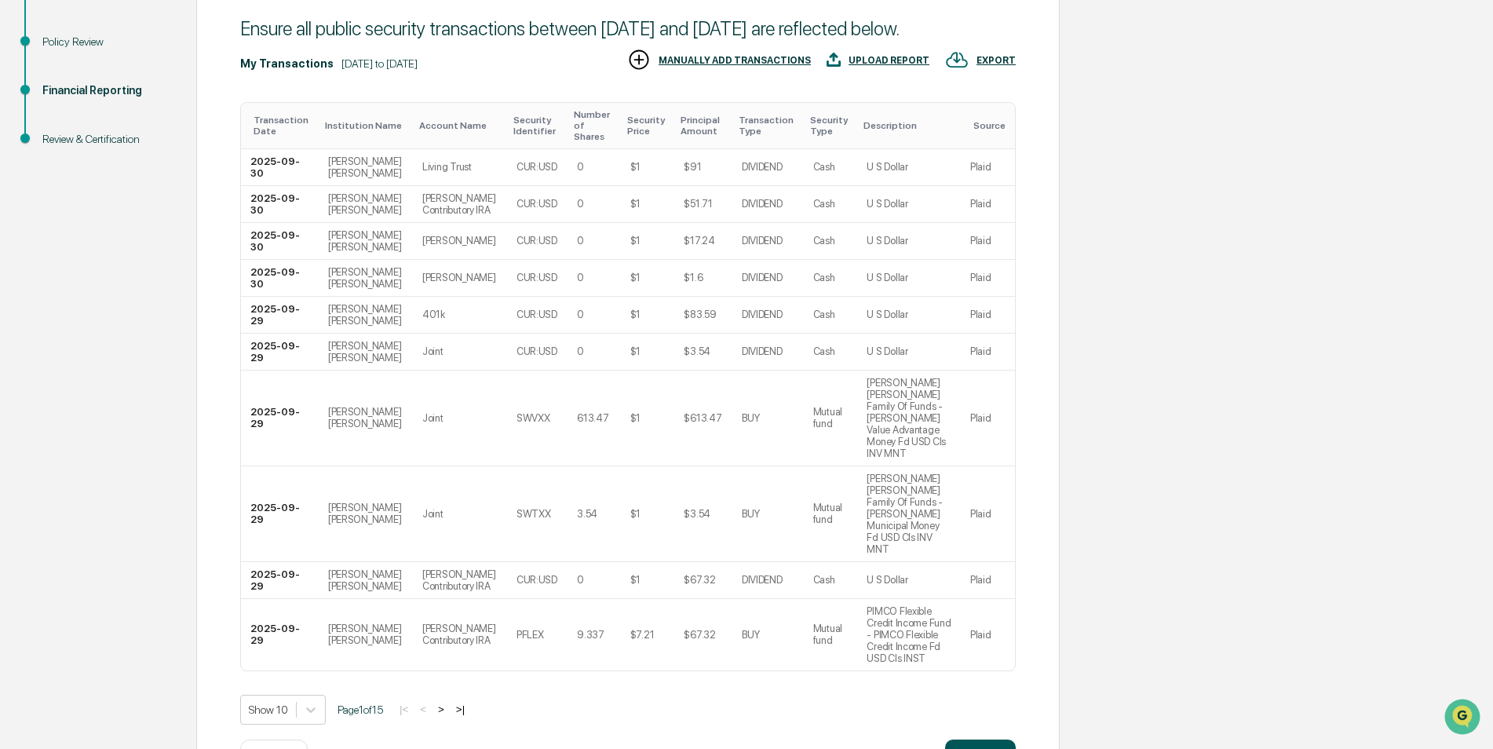
click at [975, 739] on button "Continue" at bounding box center [980, 754] width 71 height 31
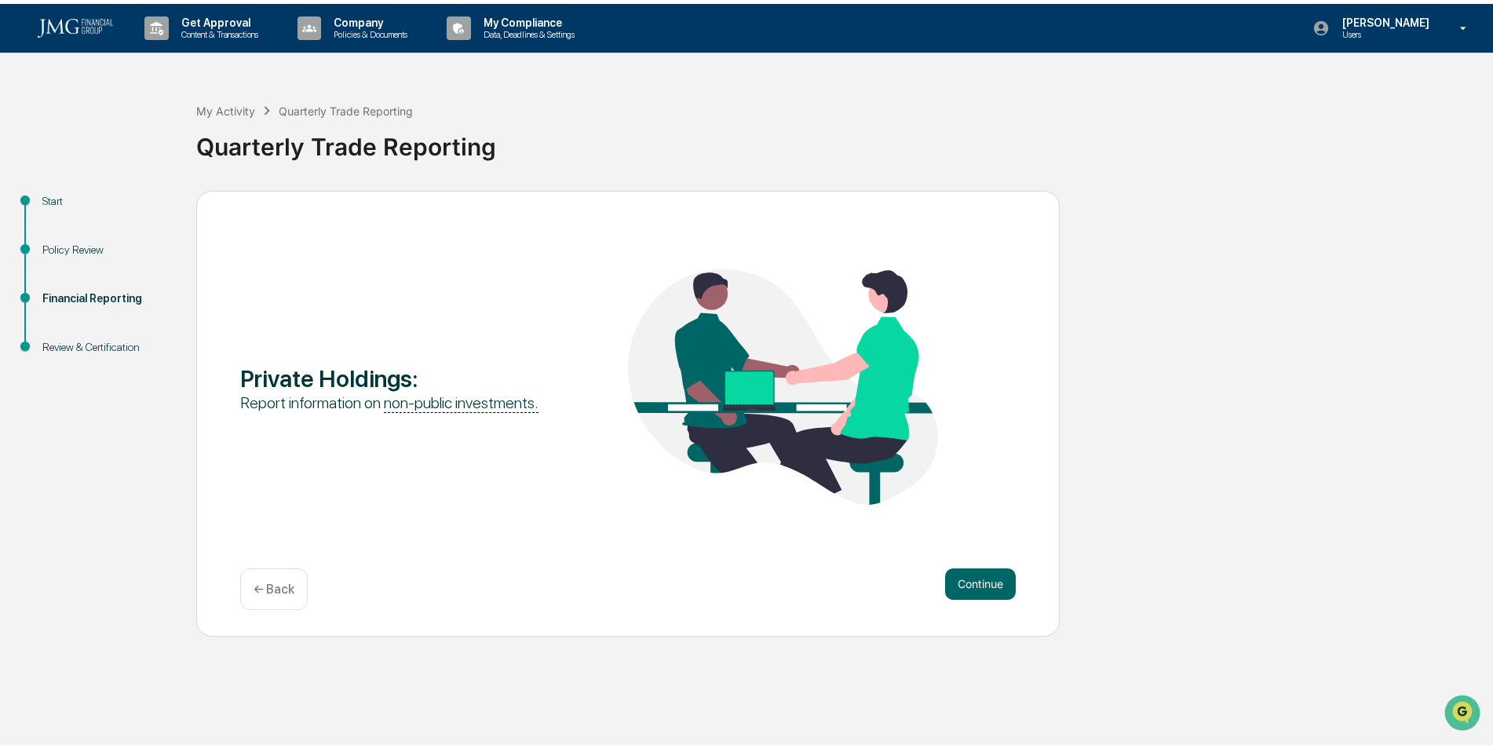
scroll to position [0, 0]
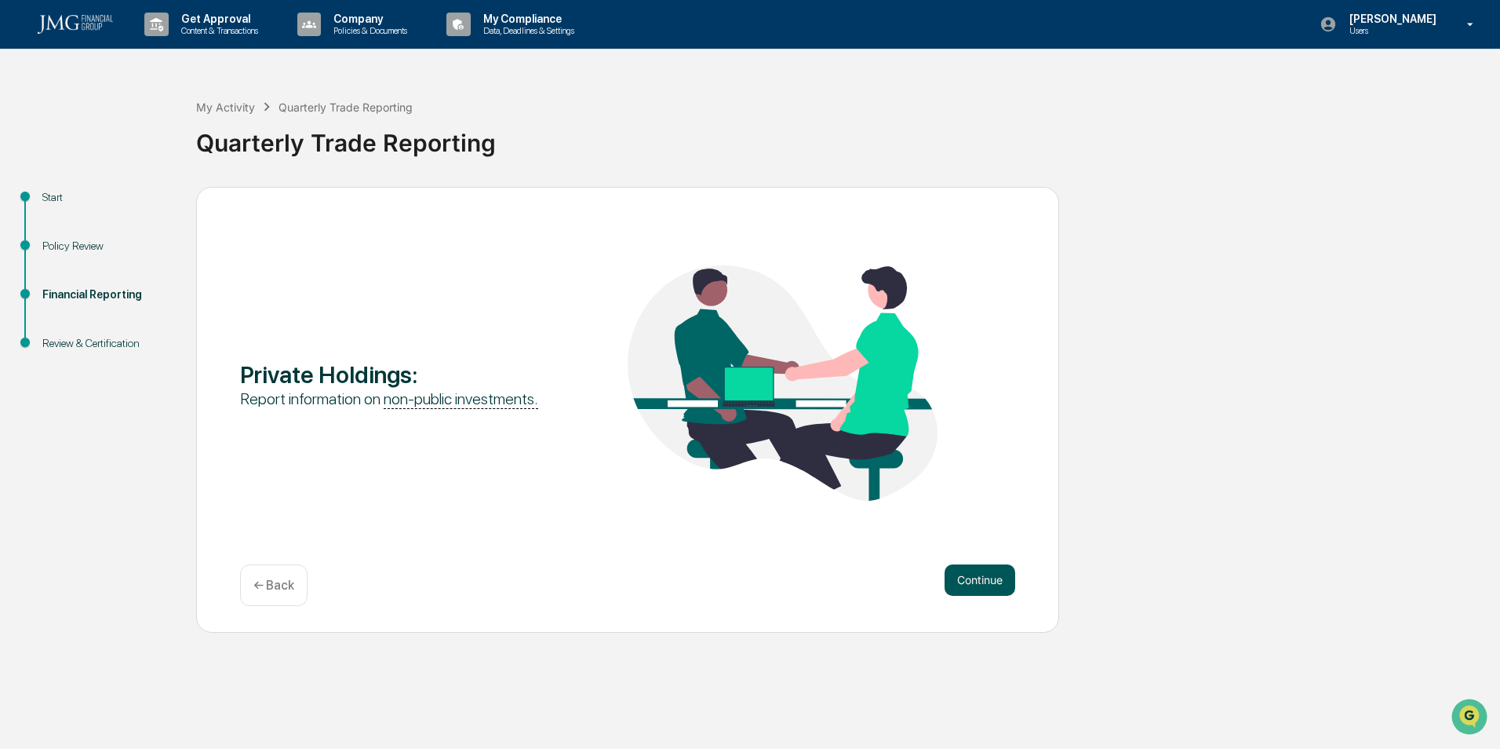
click at [973, 579] on button "Continue" at bounding box center [980, 579] width 71 height 31
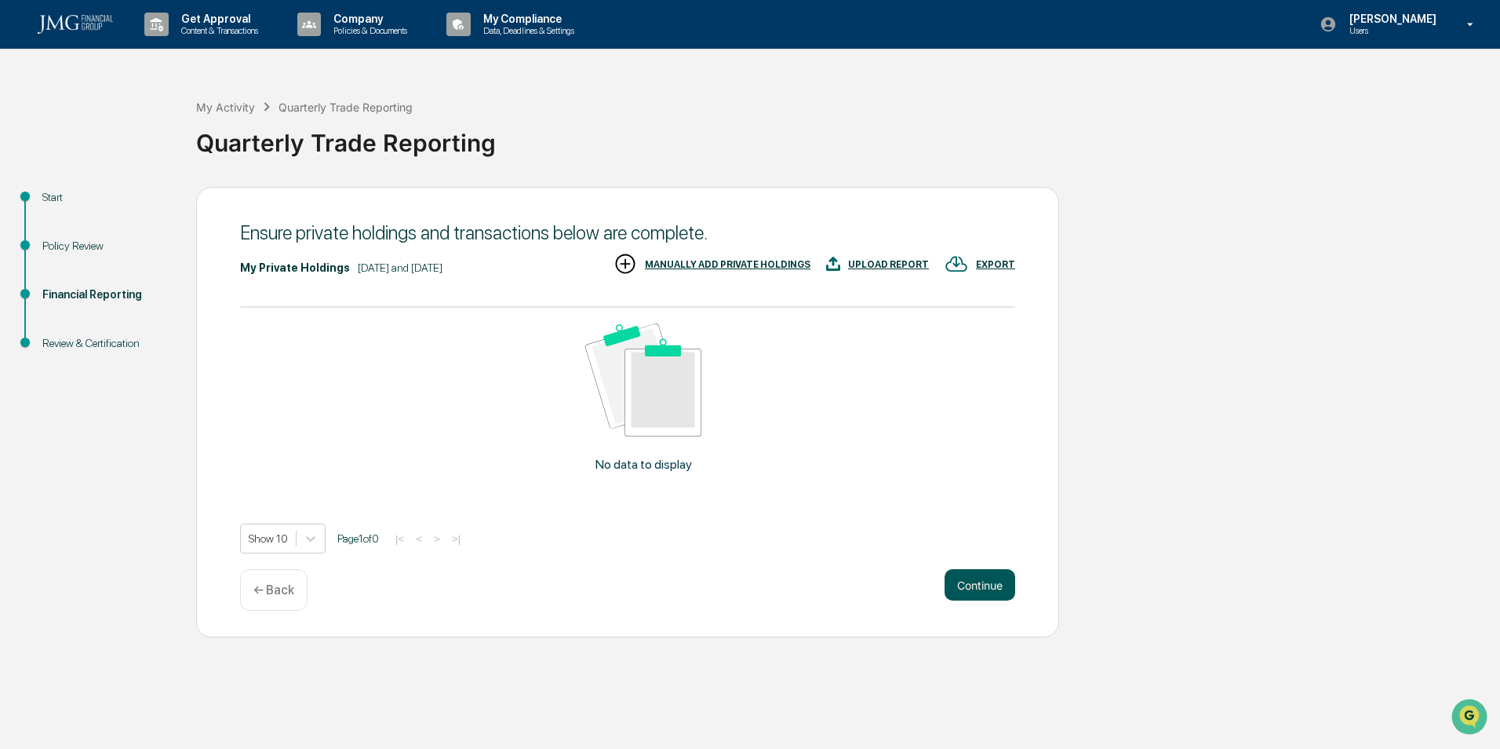
click at [988, 579] on button "Continue" at bounding box center [980, 584] width 71 height 31
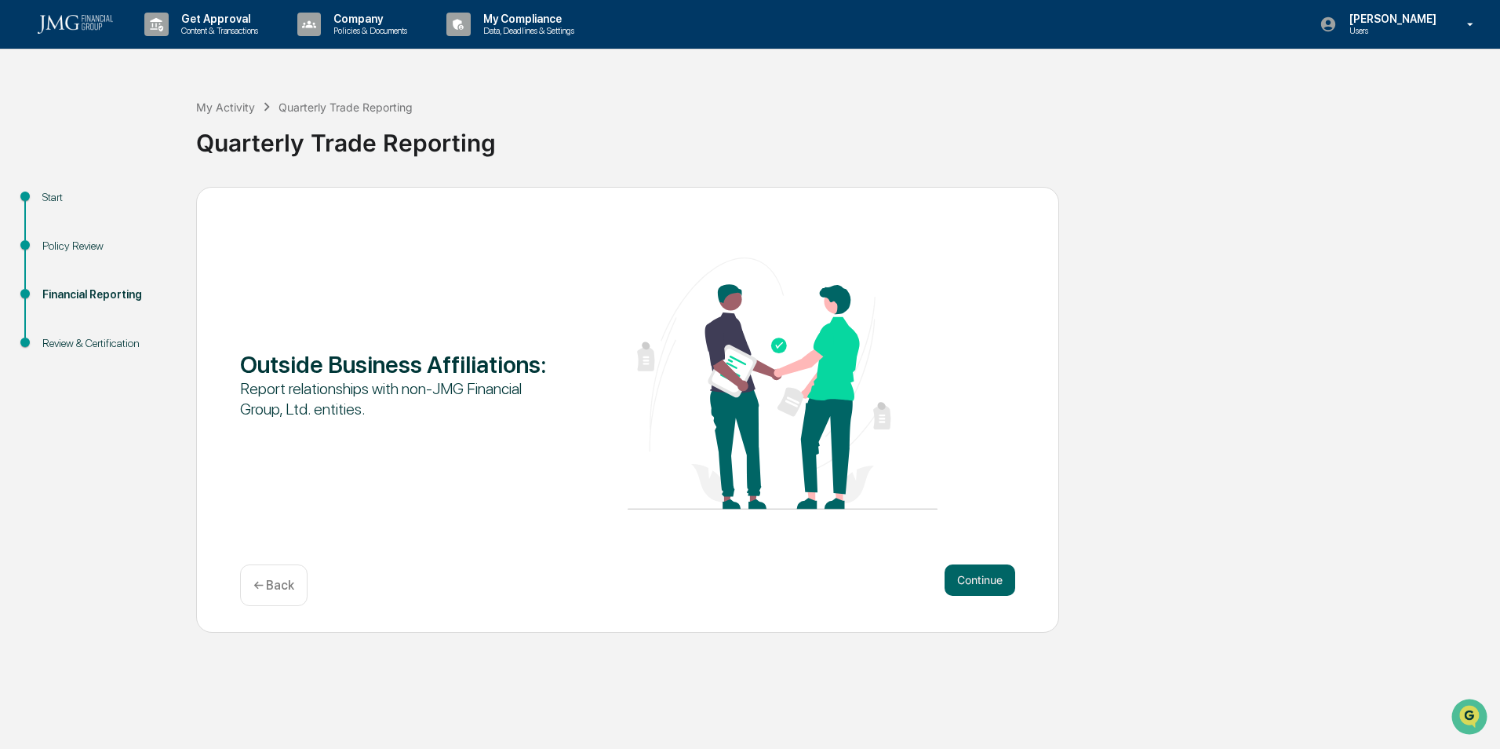
click at [988, 579] on button "Continue" at bounding box center [980, 579] width 71 height 31
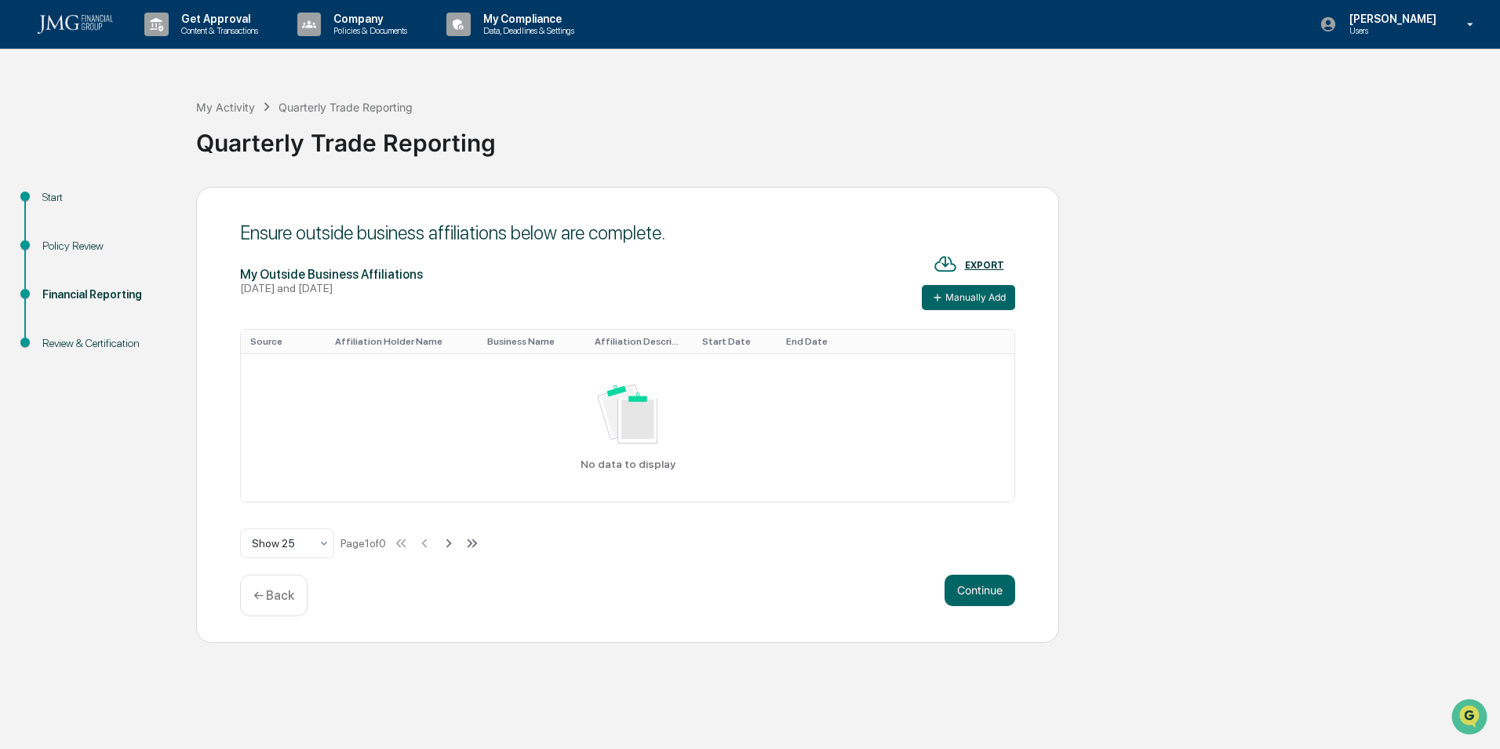
click at [988, 579] on button "Continue" at bounding box center [980, 589] width 71 height 31
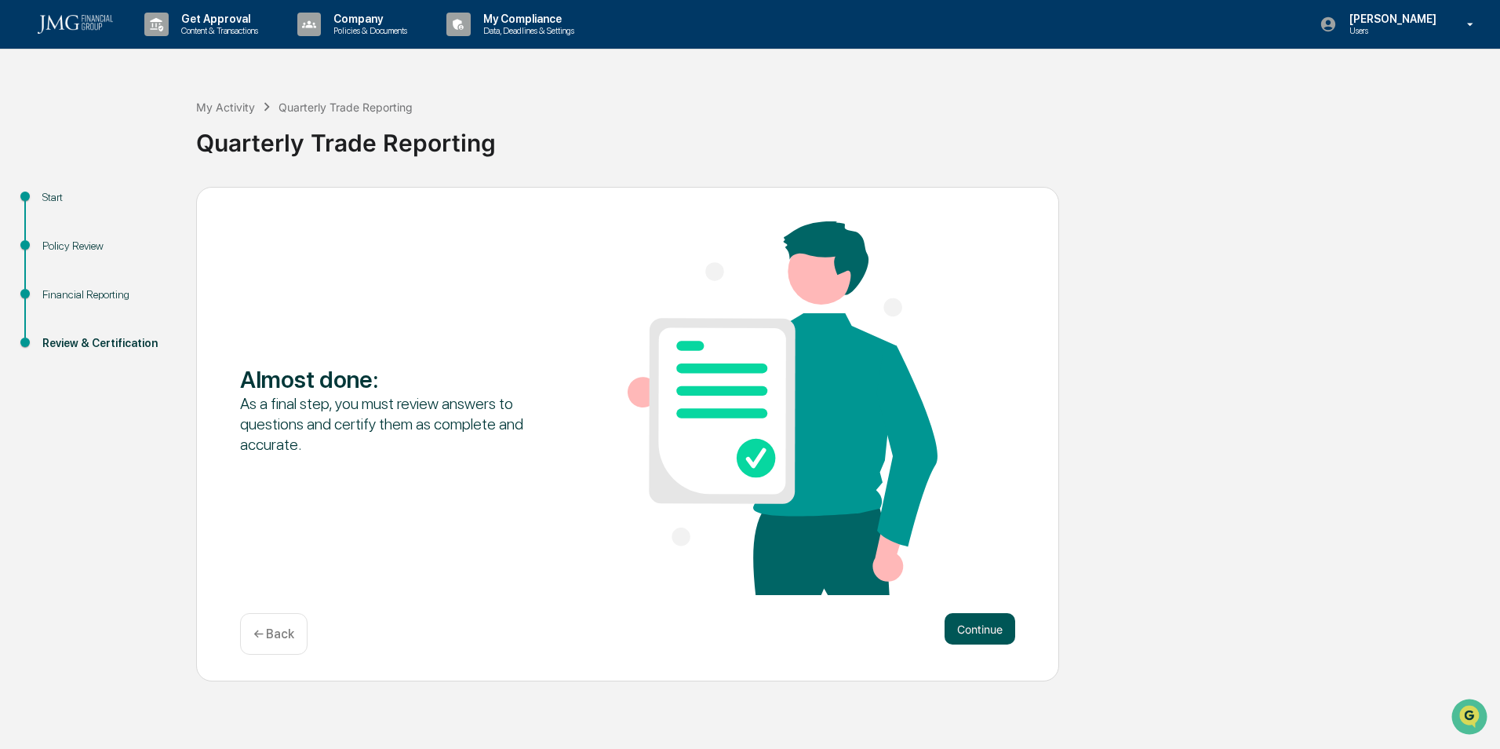
click at [976, 625] on button "Continue" at bounding box center [980, 628] width 71 height 31
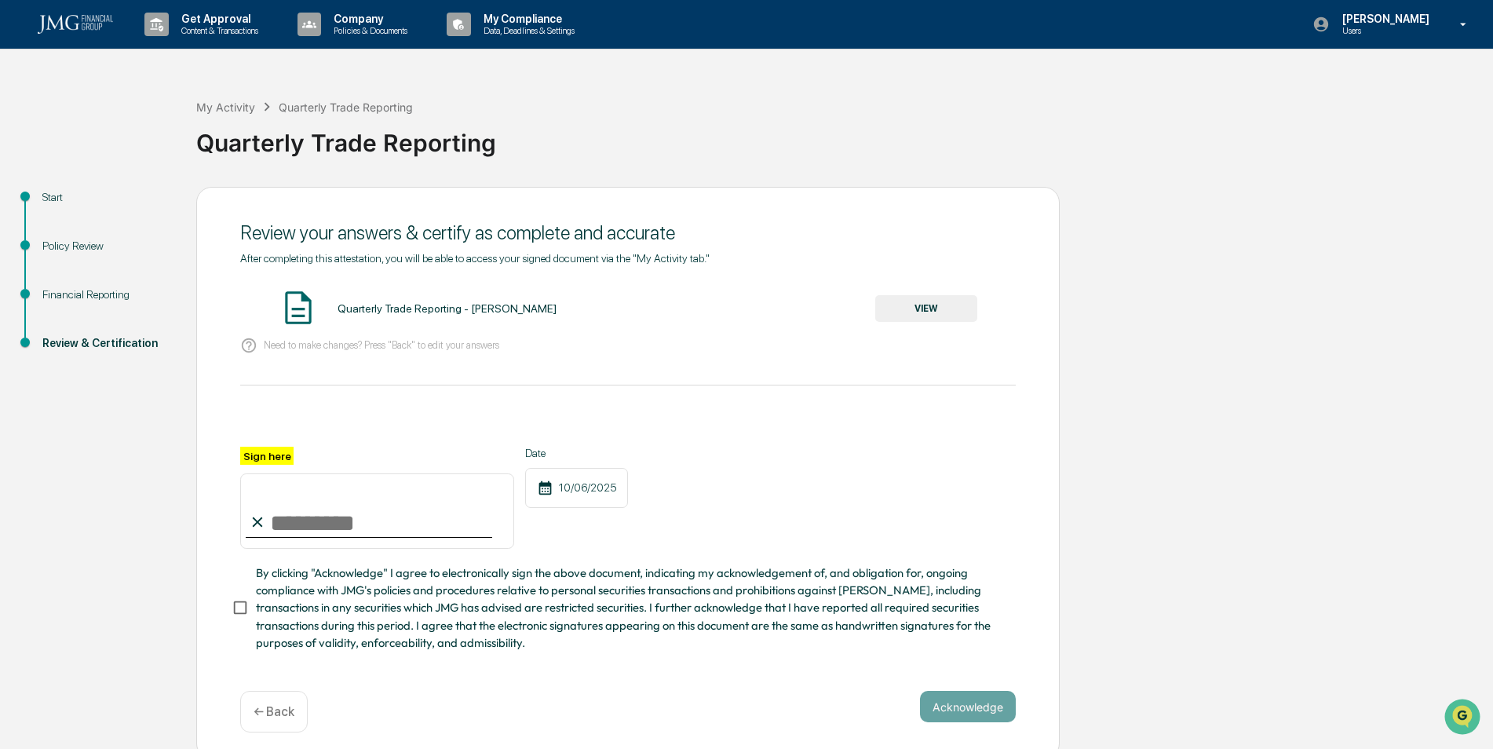
click at [383, 523] on input "Sign here" at bounding box center [377, 510] width 274 height 75
type input "**********"
click at [297, 600] on span "By clicking "Acknowledge" I agree to electronically sign the above document, in…" at bounding box center [629, 607] width 747 height 87
click at [949, 710] on button "Acknowledge" at bounding box center [968, 706] width 96 height 31
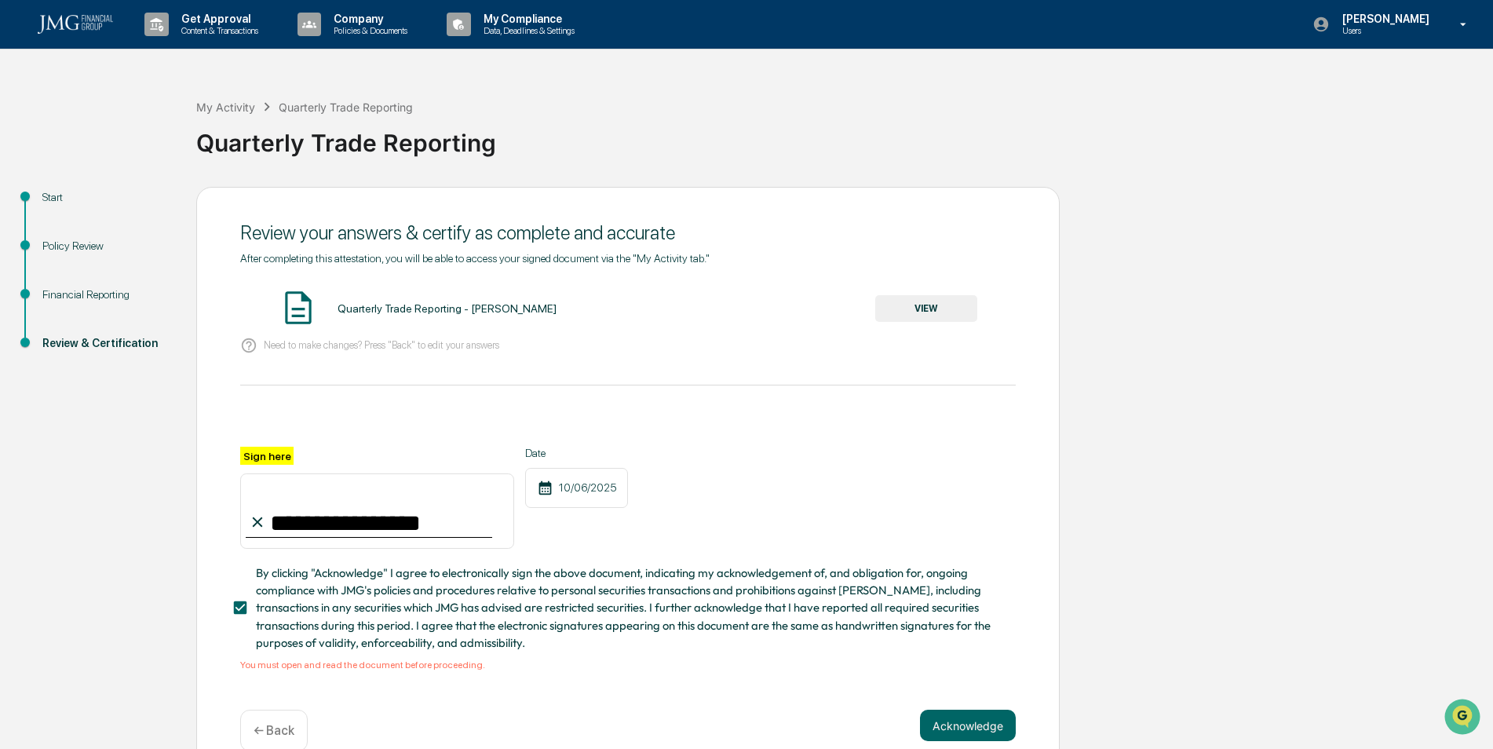
click at [897, 319] on button "VIEW" at bounding box center [926, 308] width 102 height 27
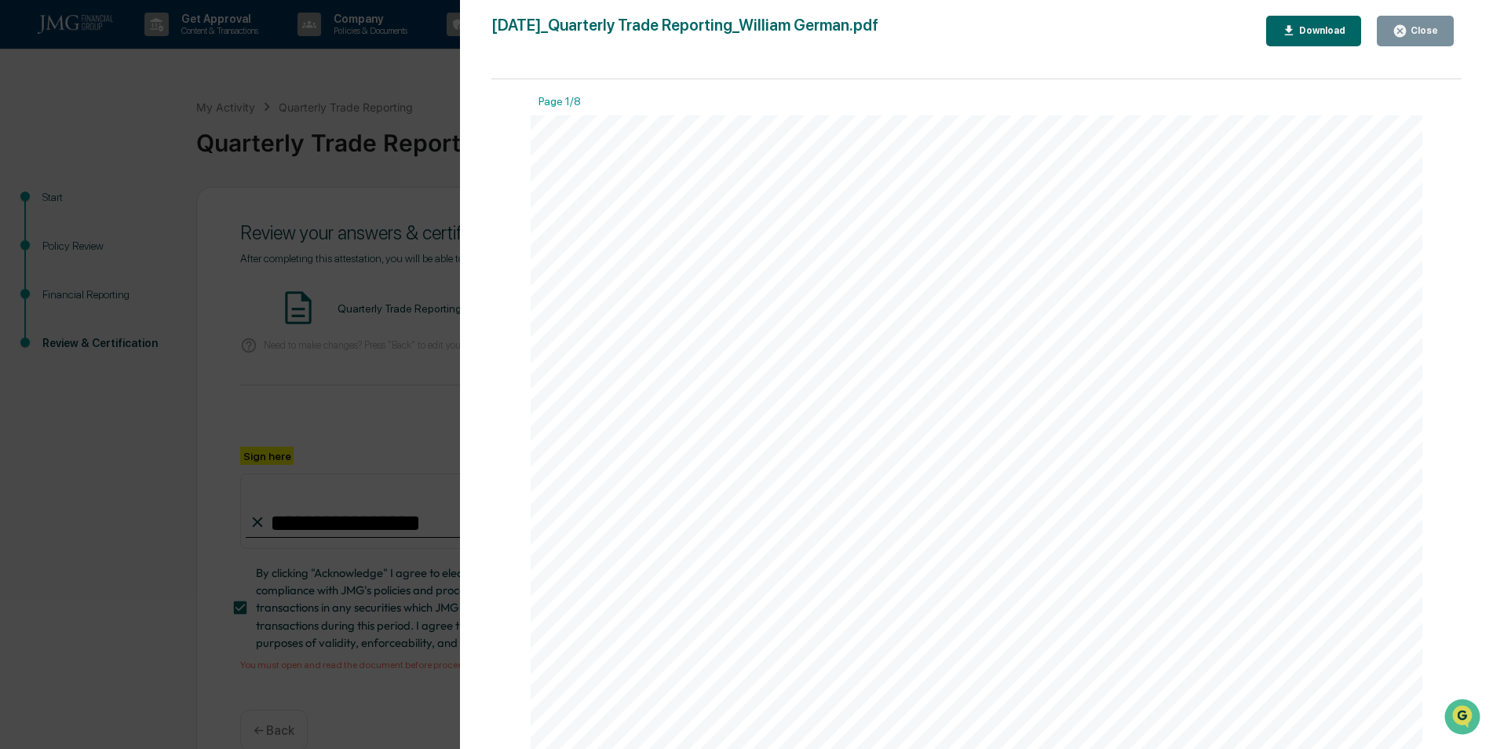
scroll to position [132, 0]
